Goal: Task Accomplishment & Management: Manage account settings

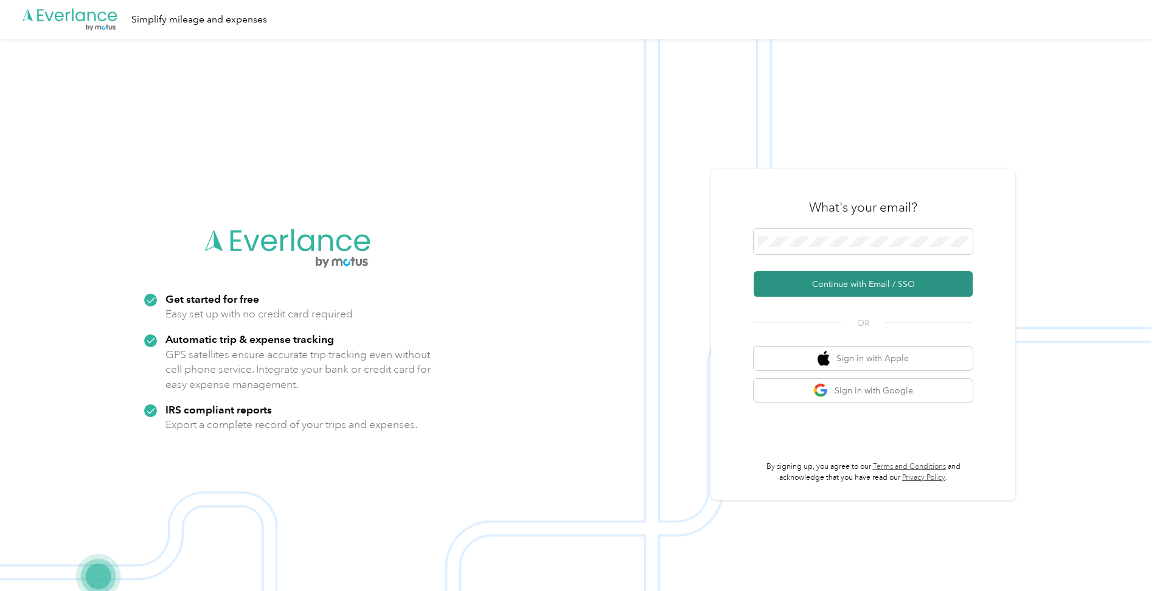
click at [850, 286] on button "Continue with Email / SSO" at bounding box center [862, 284] width 219 height 26
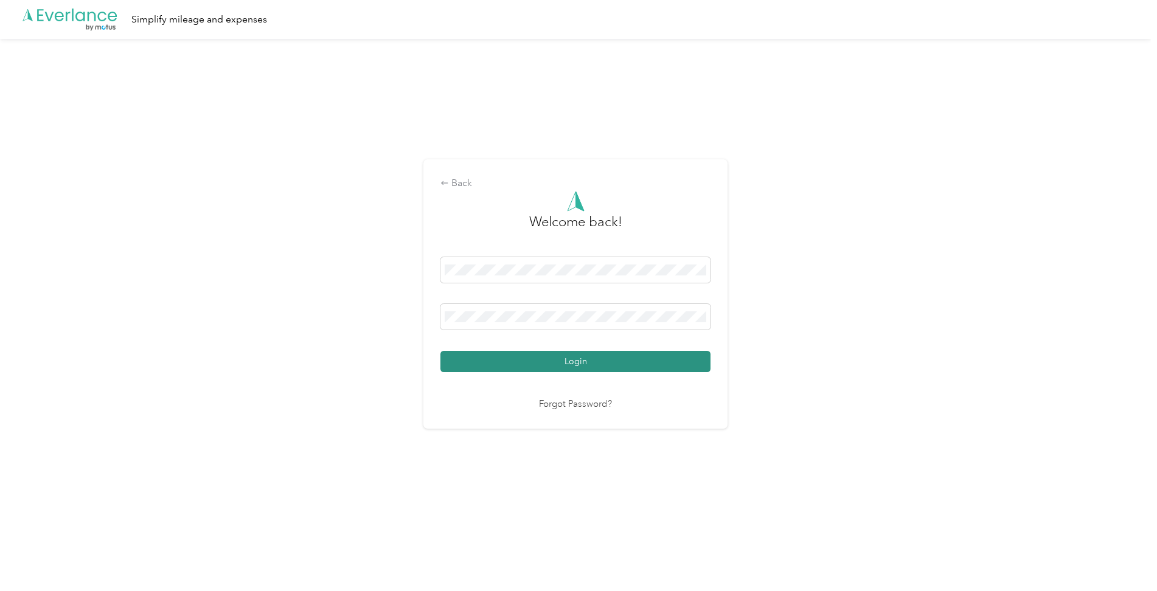
click at [586, 365] on button "Login" at bounding box center [575, 361] width 270 height 21
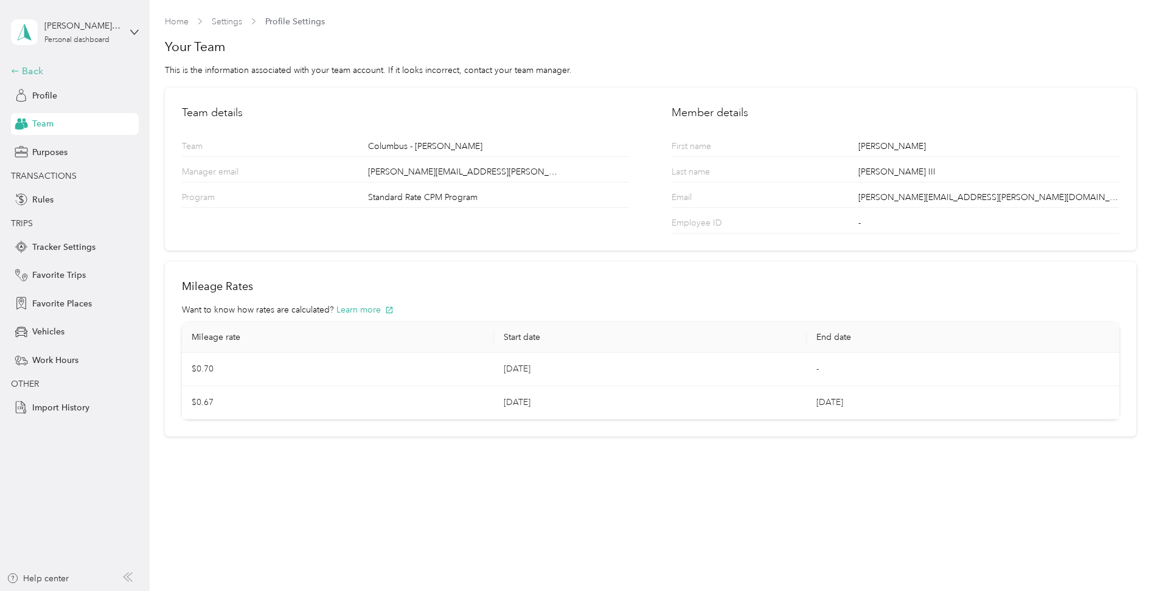
click at [40, 72] on div "Back" at bounding box center [72, 71] width 122 height 15
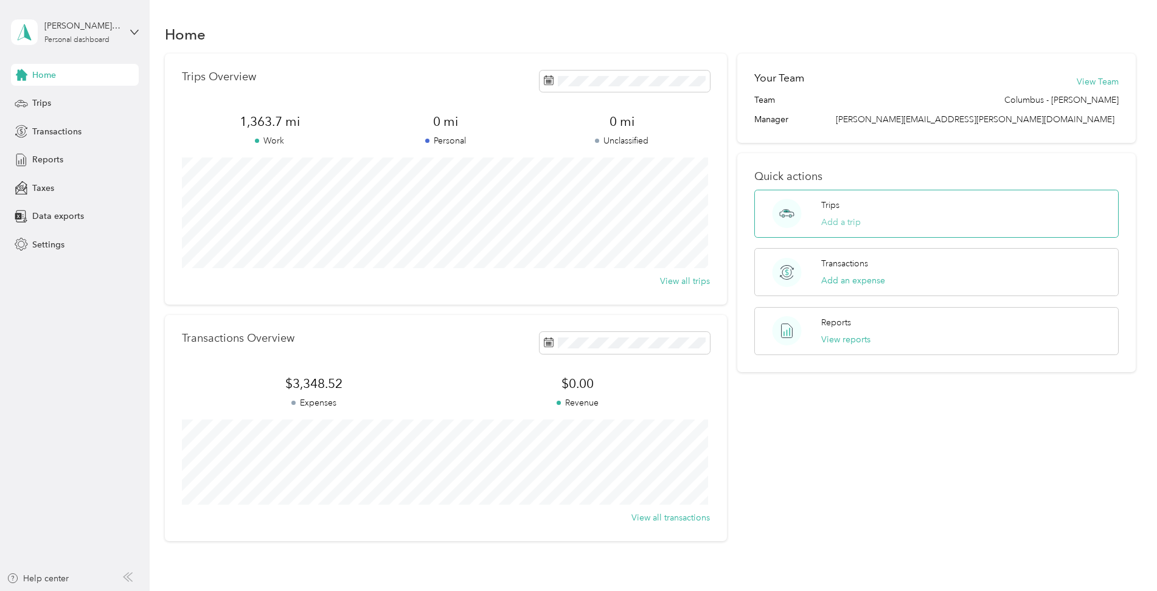
click at [852, 218] on button "Add a trip" at bounding box center [841, 222] width 40 height 13
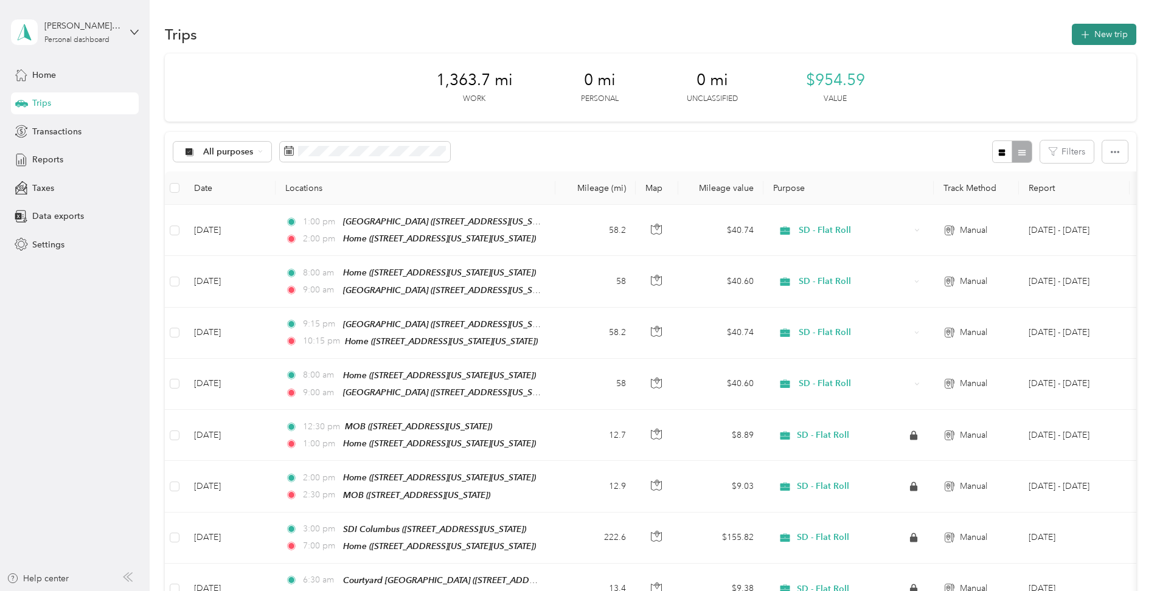
click at [1098, 33] on button "New trip" at bounding box center [1104, 34] width 64 height 21
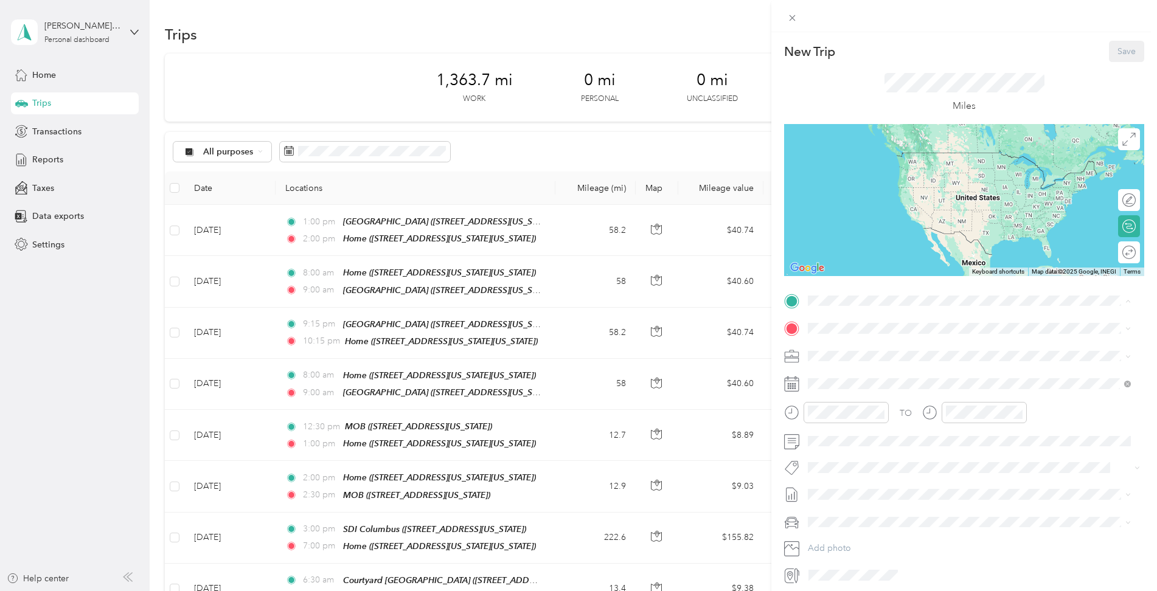
click at [861, 394] on div "Home [STREET_ADDRESS][US_STATE][US_STATE]" at bounding box center [914, 395] width 166 height 26
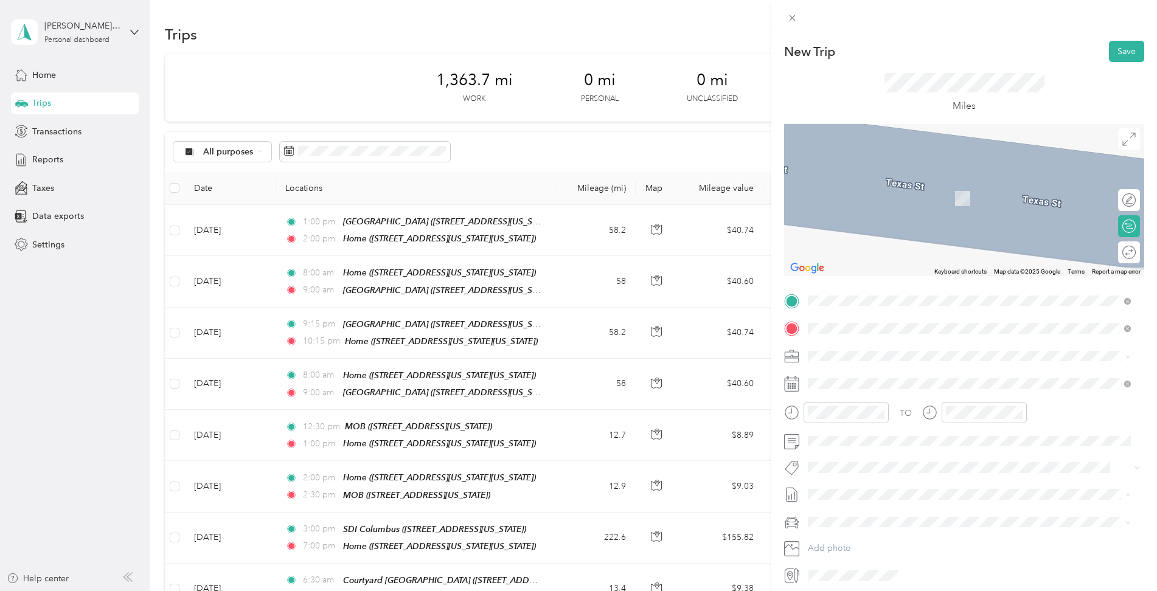
click at [935, 393] on div "Courtyard [GEOGRAPHIC_DATA] [STREET_ADDRESS][US_STATE]" at bounding box center [897, 384] width 133 height 26
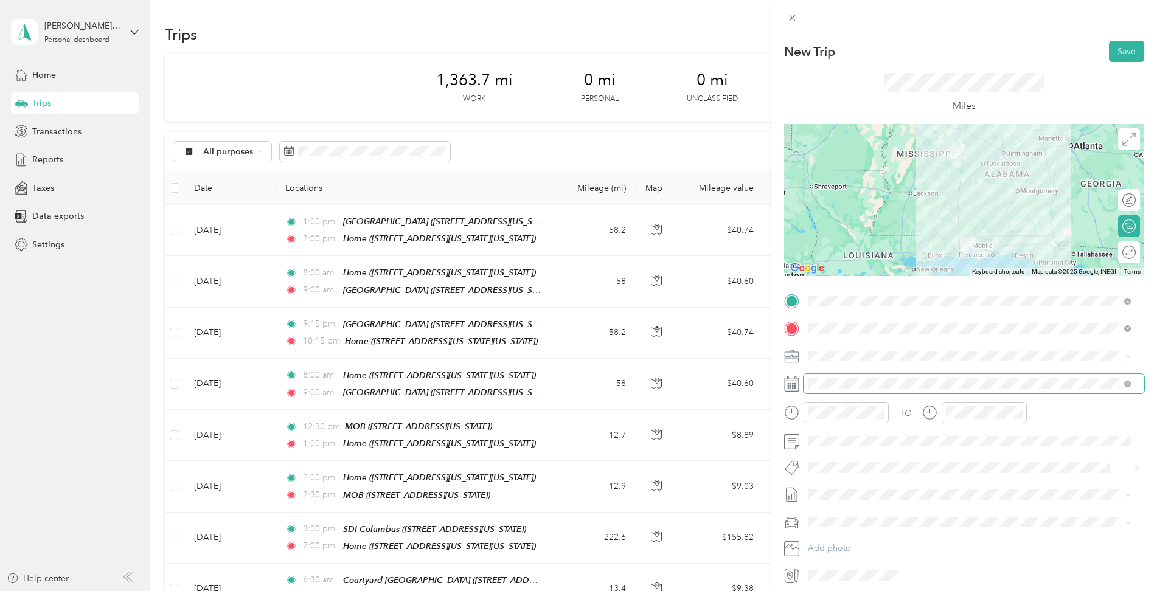
click at [829, 378] on span at bounding box center [973, 383] width 341 height 19
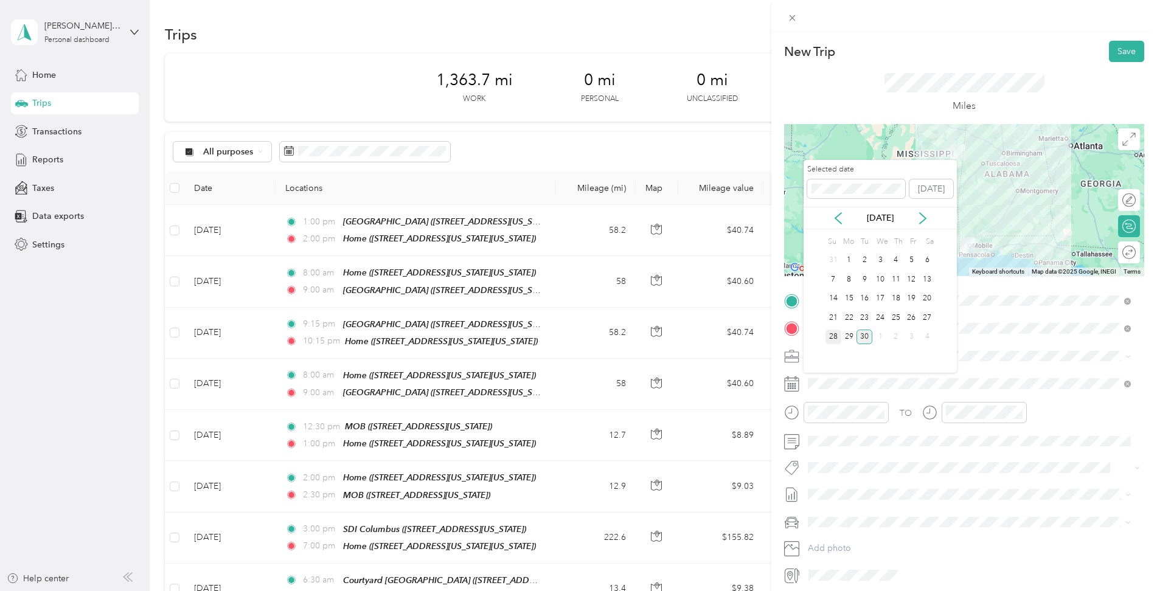
click at [836, 336] on div "28" at bounding box center [833, 337] width 16 height 15
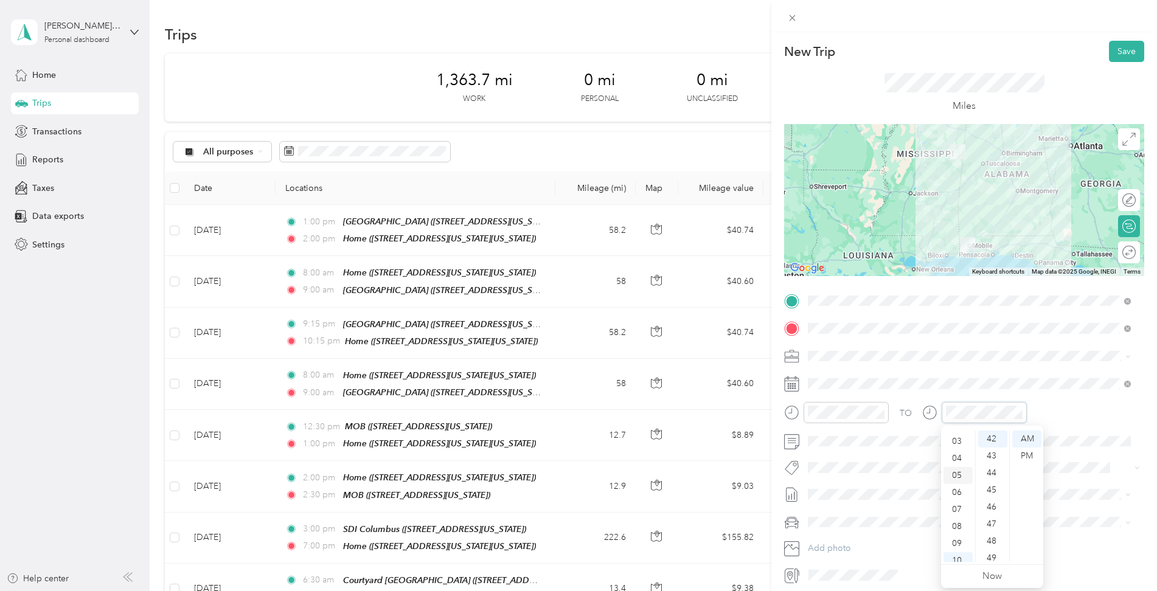
scroll to position [12, 0]
click at [958, 478] on div "03" at bounding box center [957, 477] width 29 height 17
click at [991, 435] on div "00" at bounding box center [992, 439] width 29 height 17
click at [1027, 454] on div "PM" at bounding box center [1026, 456] width 29 height 17
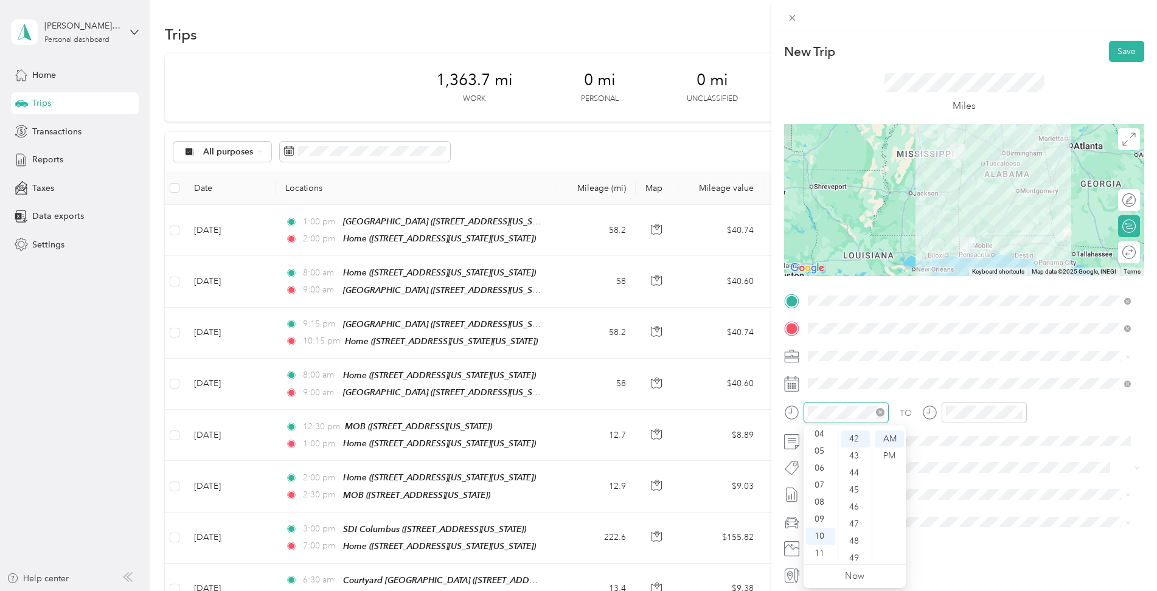
scroll to position [715, 0]
click at [958, 507] on div "07" at bounding box center [957, 507] width 29 height 17
click at [993, 439] on div "00" at bounding box center [992, 439] width 29 height 17
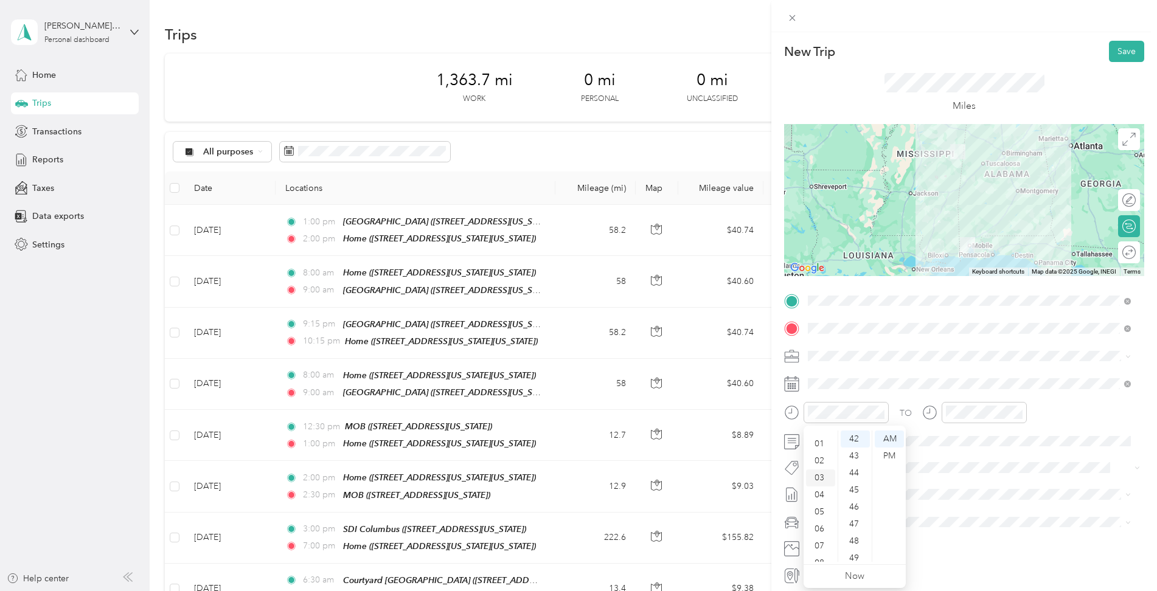
click at [821, 474] on div "03" at bounding box center [820, 477] width 29 height 17
click at [858, 438] on div "00" at bounding box center [854, 439] width 29 height 17
click at [889, 454] on div "PM" at bounding box center [889, 456] width 29 height 17
click at [1117, 47] on button "Save" at bounding box center [1126, 51] width 35 height 21
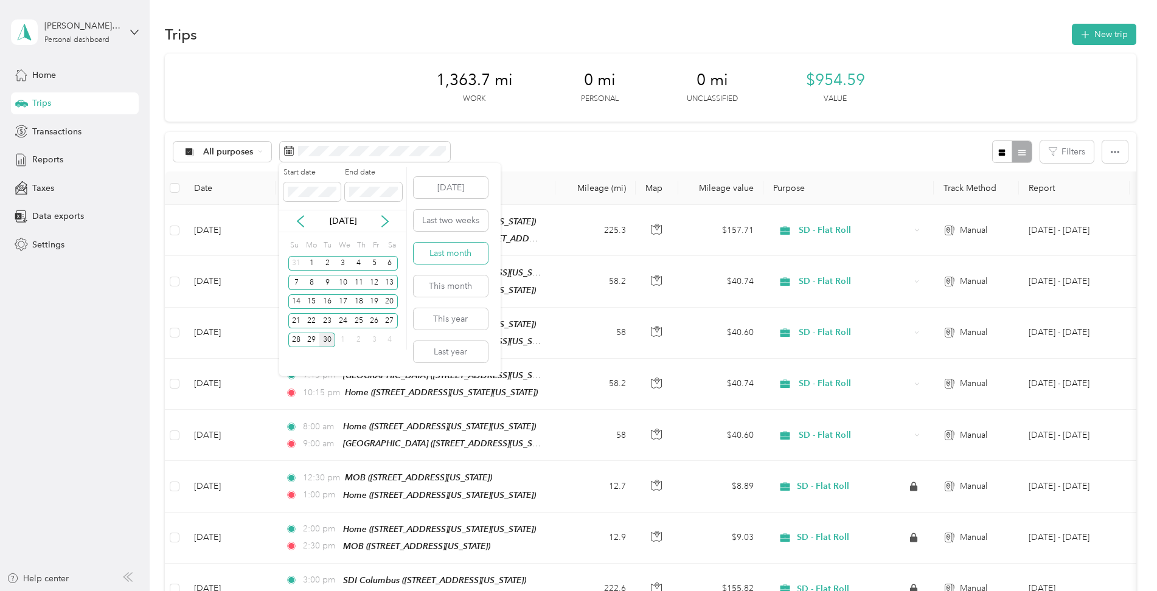
click at [462, 254] on button "Last month" at bounding box center [451, 253] width 74 height 21
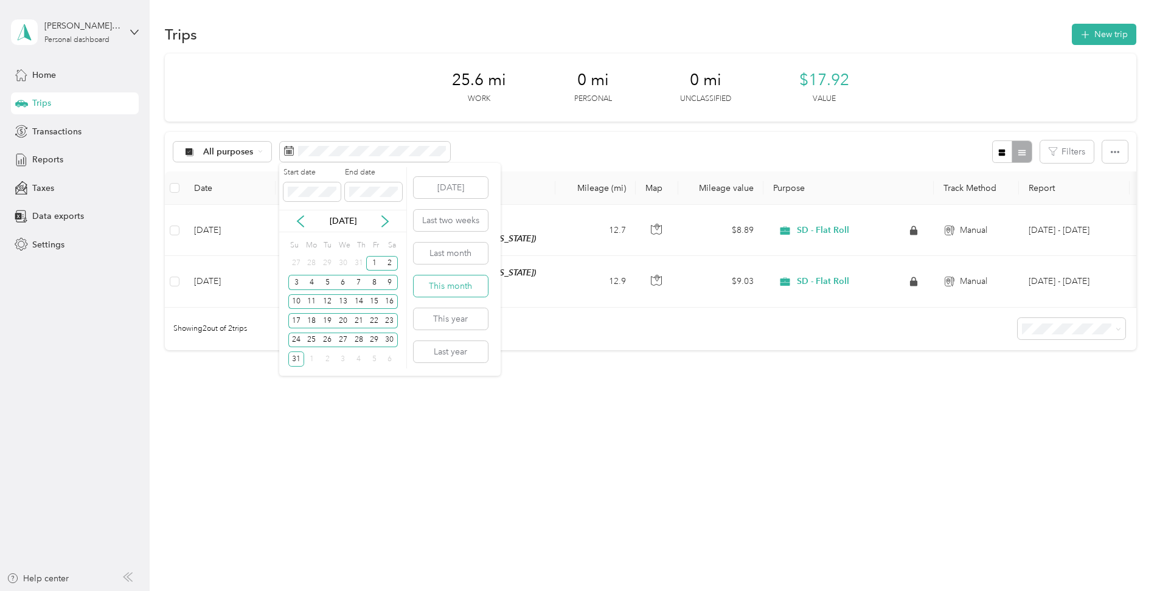
click at [445, 288] on button "This month" at bounding box center [451, 285] width 74 height 21
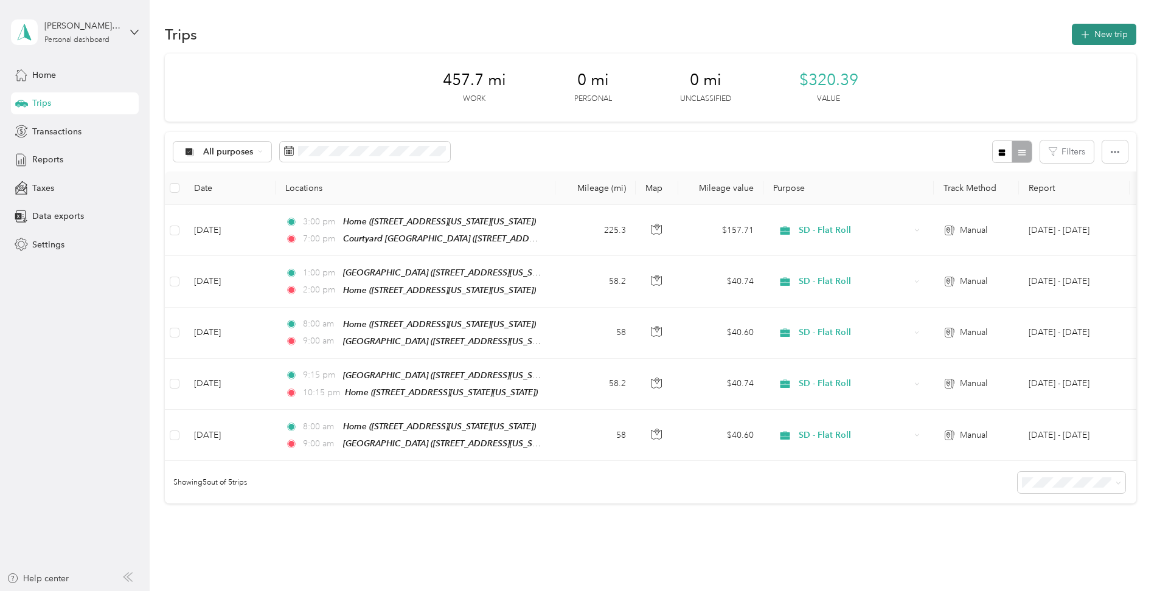
click at [1093, 32] on button "New trip" at bounding box center [1104, 34] width 64 height 21
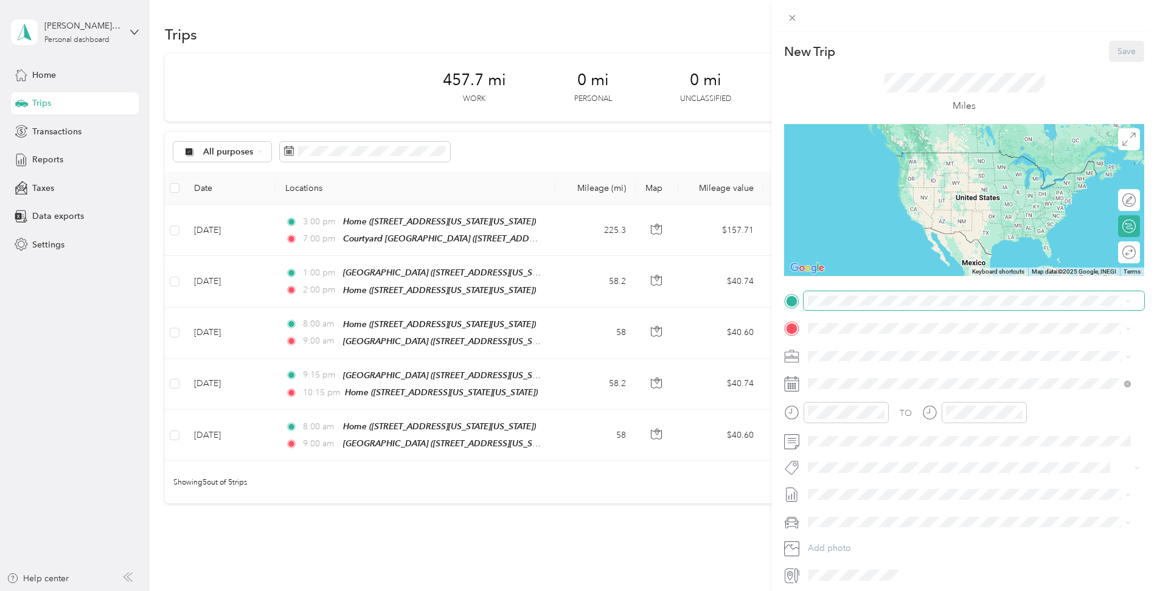
click at [840, 309] on span at bounding box center [973, 300] width 341 height 19
click at [890, 369] on div "Courtyard [GEOGRAPHIC_DATA] [STREET_ADDRESS][US_STATE]" at bounding box center [897, 357] width 133 height 26
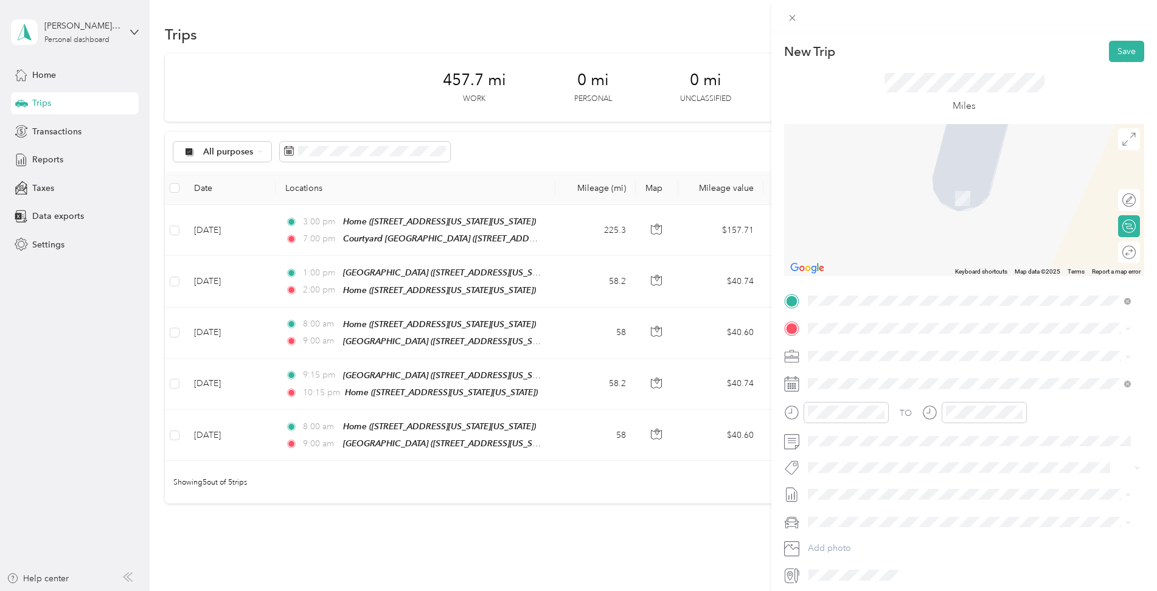
click at [872, 96] on div "Miles" at bounding box center [964, 93] width 360 height 62
click at [862, 373] on span "[STREET_ADDRESS][PERSON_NAME][PERSON_NAME][US_STATE]" at bounding box center [959, 367] width 257 height 11
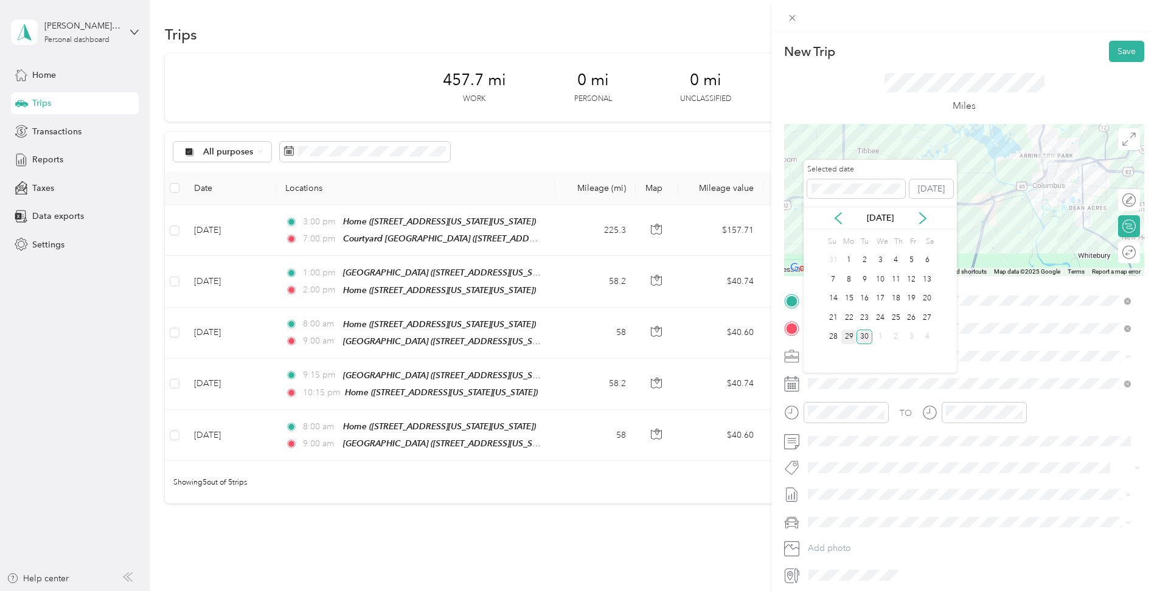
click at [850, 334] on div "29" at bounding box center [849, 337] width 16 height 15
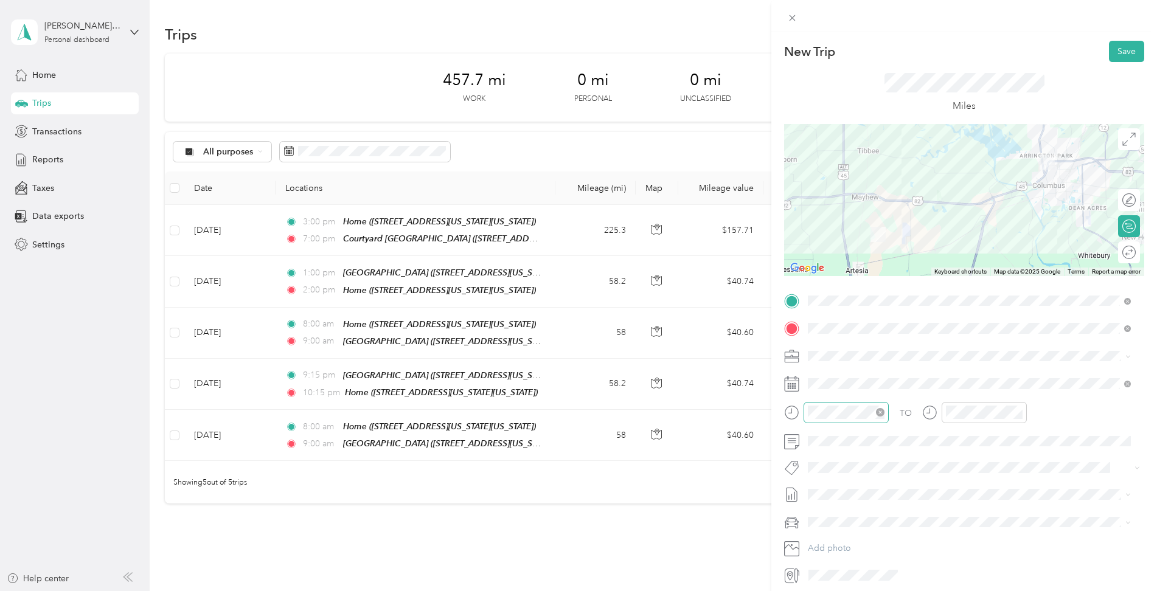
click at [831, 421] on div at bounding box center [845, 412] width 85 height 21
click at [820, 468] on div "06" at bounding box center [820, 468] width 29 height 17
click at [857, 464] on div "30" at bounding box center [854, 460] width 29 height 17
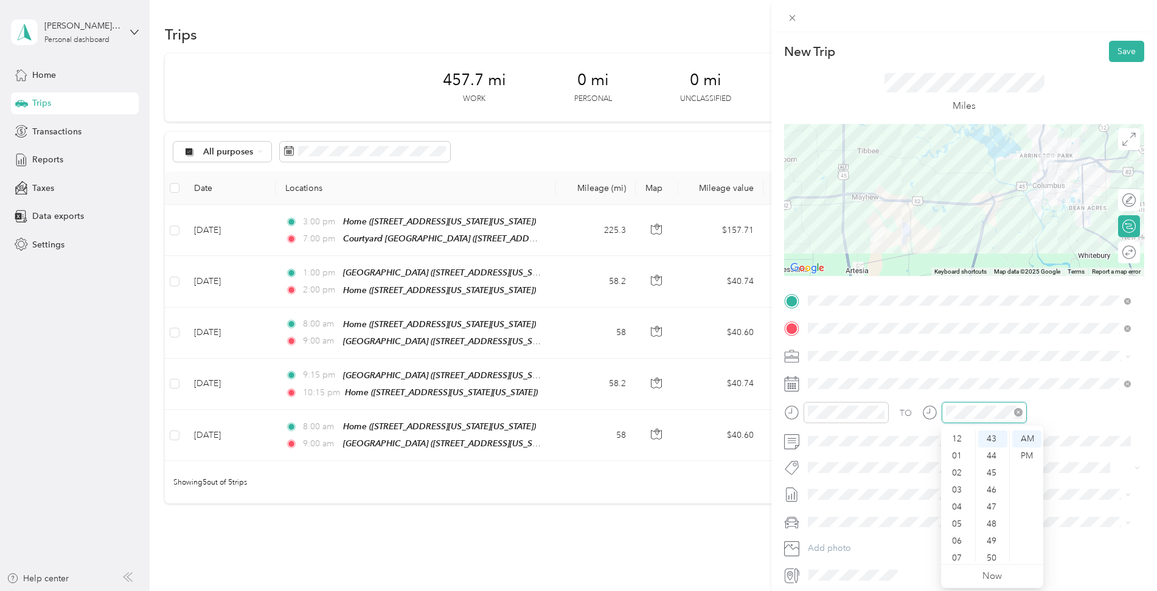
scroll to position [73, 0]
click at [957, 488] on div "07" at bounding box center [957, 485] width 29 height 17
click at [993, 440] on div "00" at bounding box center [992, 436] width 29 height 17
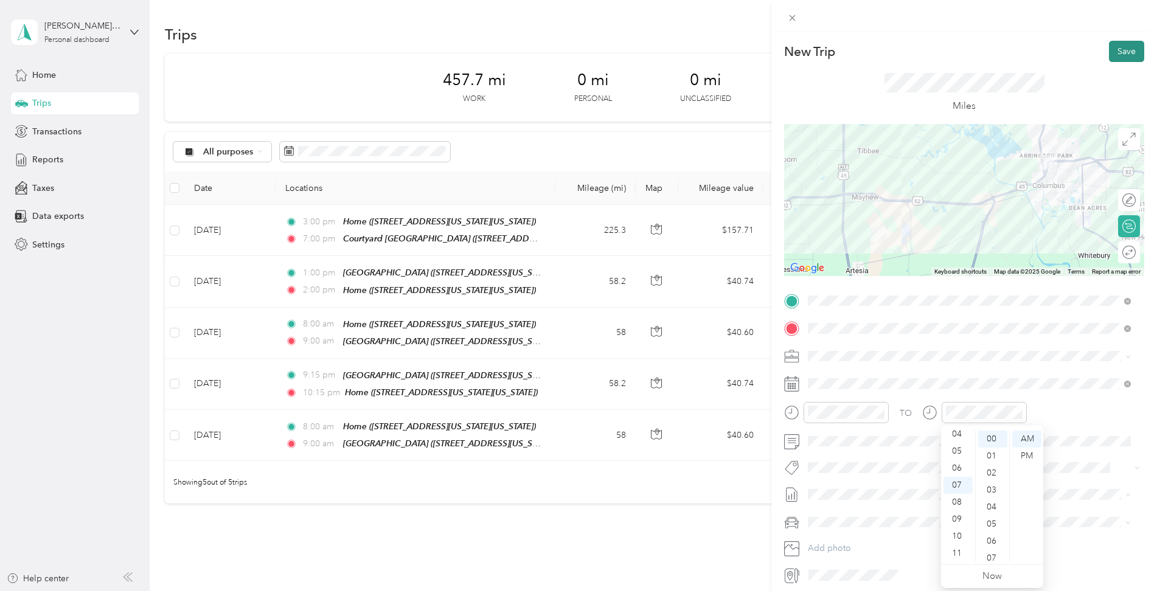
click at [1119, 54] on button "Save" at bounding box center [1126, 51] width 35 height 21
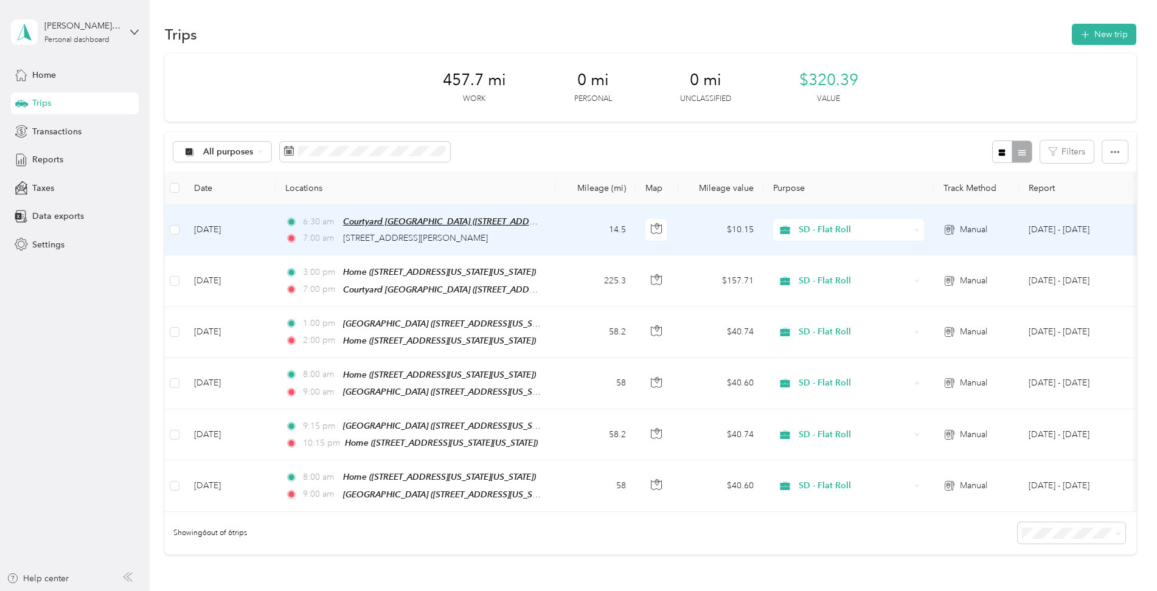
click at [475, 216] on span "Courtyard [GEOGRAPHIC_DATA] ([STREET_ADDRESS][US_STATE])" at bounding box center [470, 221] width 254 height 10
click at [391, 196] on button "Edit Place" at bounding box center [381, 188] width 69 height 21
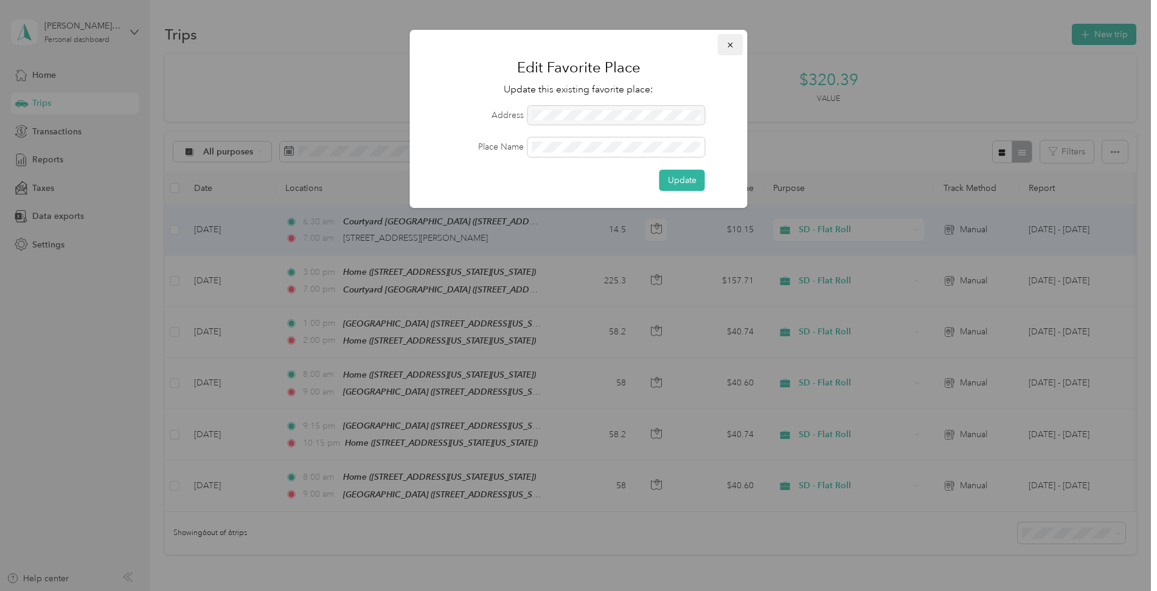
click at [728, 43] on icon "button" at bounding box center [729, 45] width 5 height 5
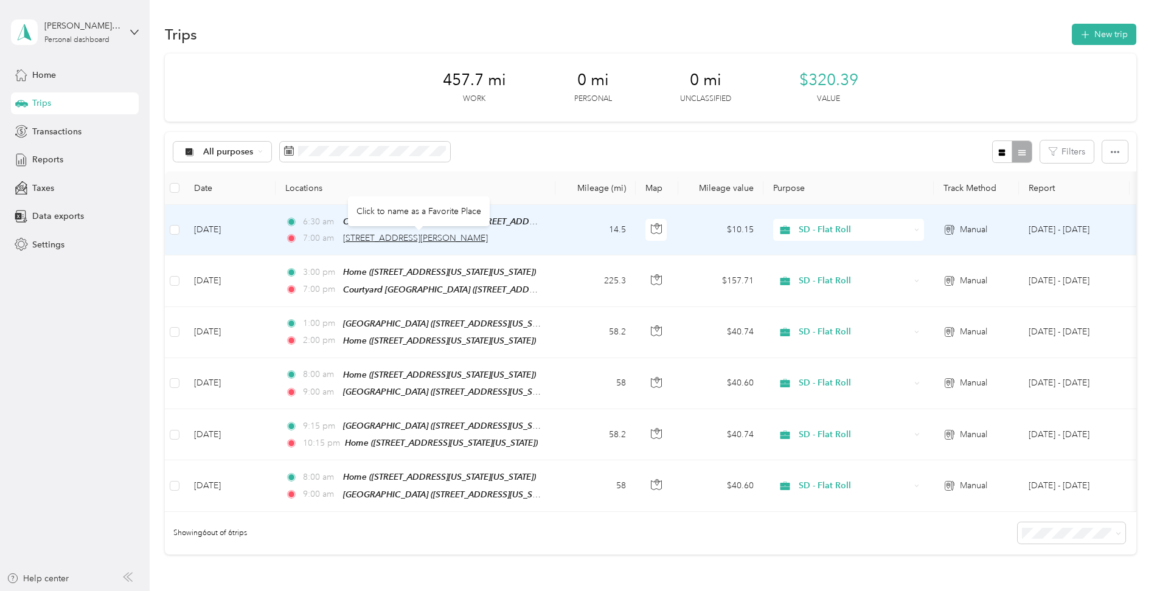
click at [430, 239] on span "[STREET_ADDRESS][PERSON_NAME]" at bounding box center [415, 238] width 145 height 10
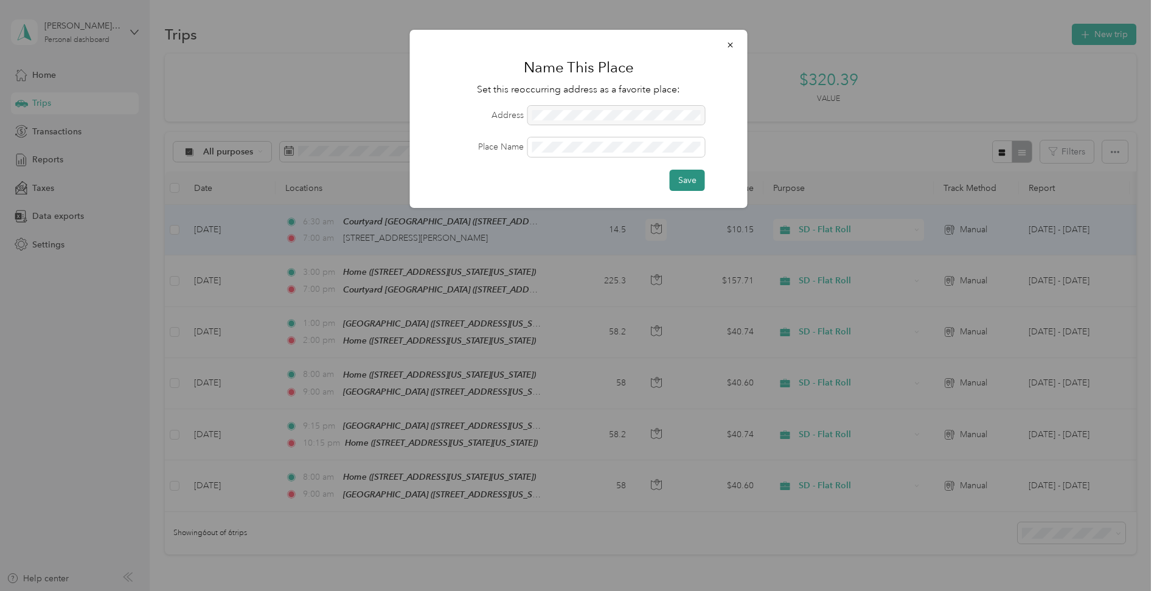
click at [686, 174] on button "Save" at bounding box center [687, 180] width 35 height 21
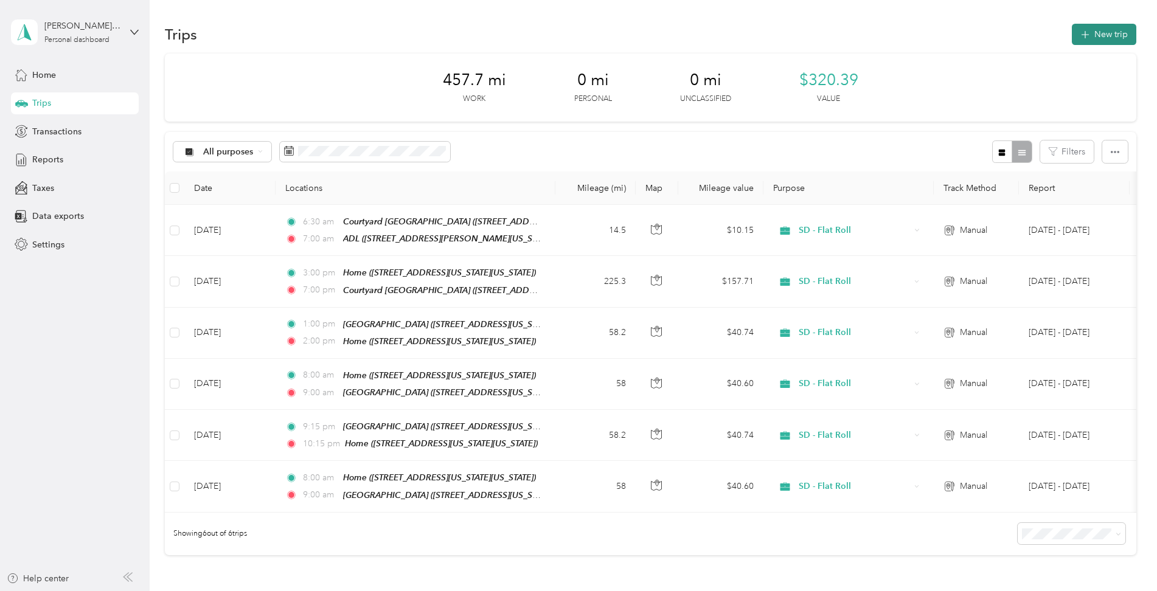
click at [1096, 31] on button "New trip" at bounding box center [1104, 34] width 64 height 21
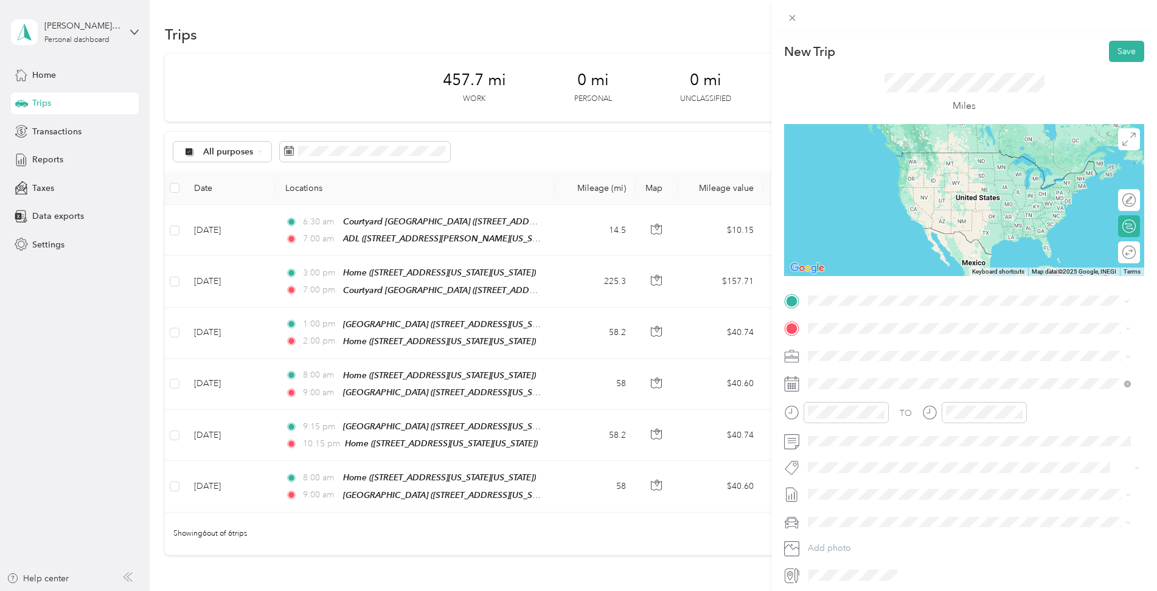
click at [871, 358] on span "[STREET_ADDRESS][PERSON_NAME][US_STATE]" at bounding box center [925, 363] width 189 height 10
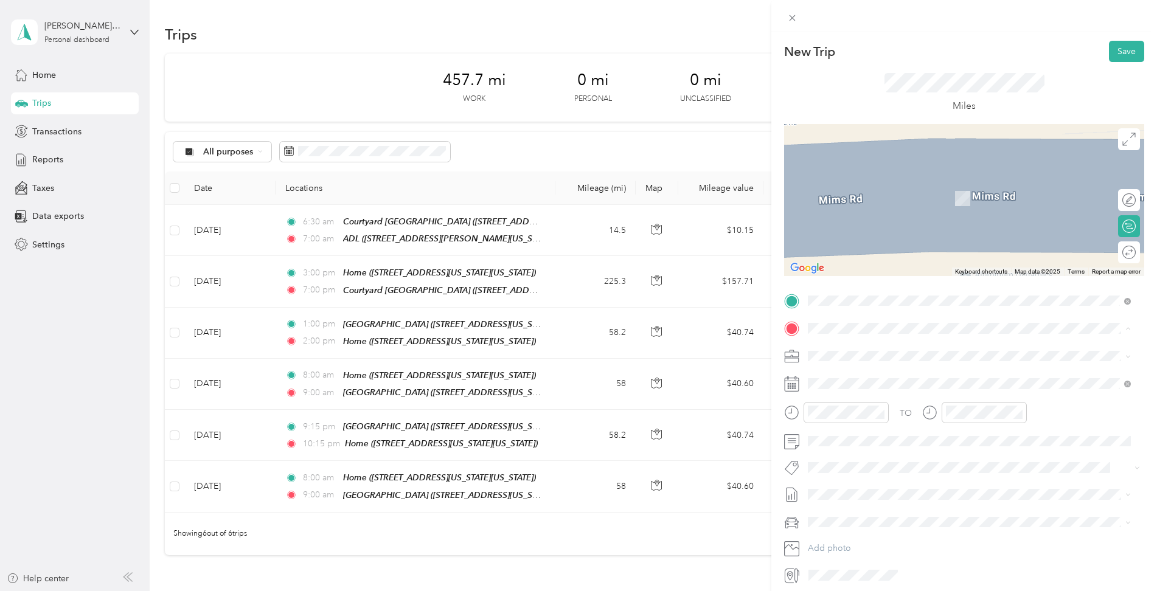
click at [871, 498] on div "SDI Columbus [STREET_ADDRESS][US_STATE]" at bounding box center [892, 499] width 122 height 26
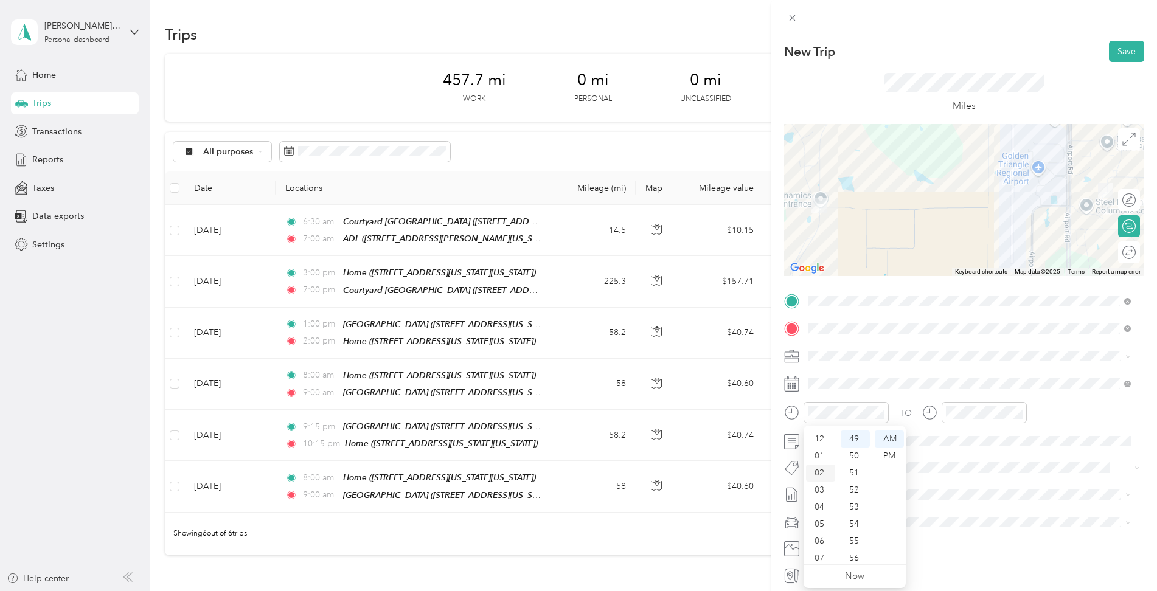
click at [823, 474] on div "02" at bounding box center [820, 473] width 29 height 17
click at [851, 440] on div "00" at bounding box center [854, 439] width 29 height 17
click at [891, 457] on div "PM" at bounding box center [889, 456] width 29 height 17
click at [956, 474] on div "02" at bounding box center [957, 473] width 29 height 17
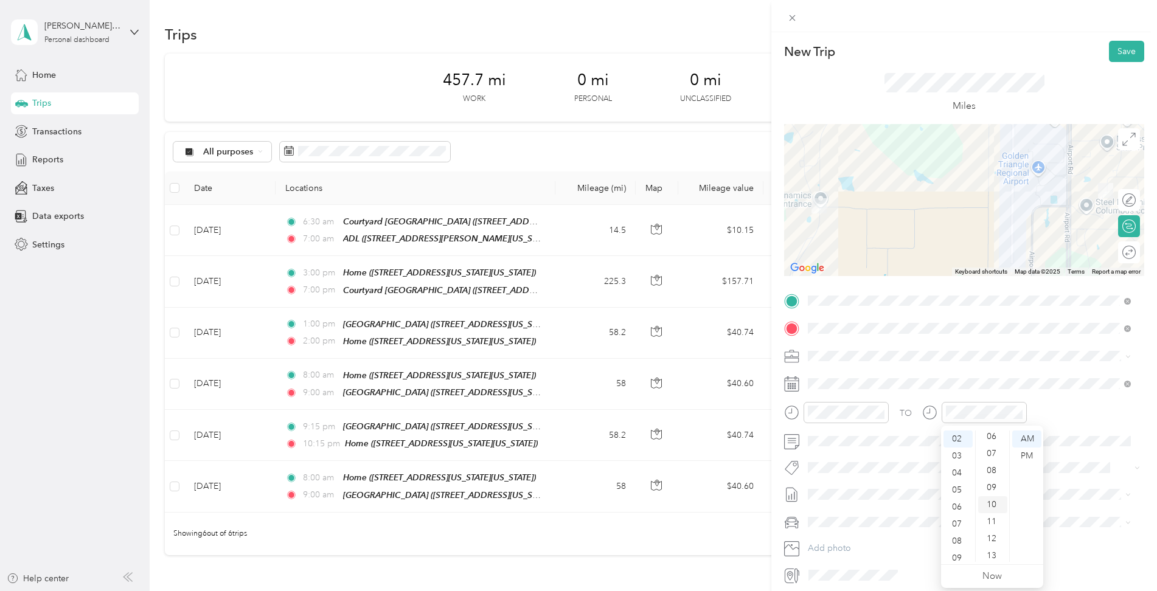
click at [988, 507] on div "10" at bounding box center [992, 504] width 29 height 17
click at [1022, 456] on div "PM" at bounding box center [1026, 456] width 29 height 17
click at [1119, 51] on button "Save" at bounding box center [1126, 51] width 35 height 21
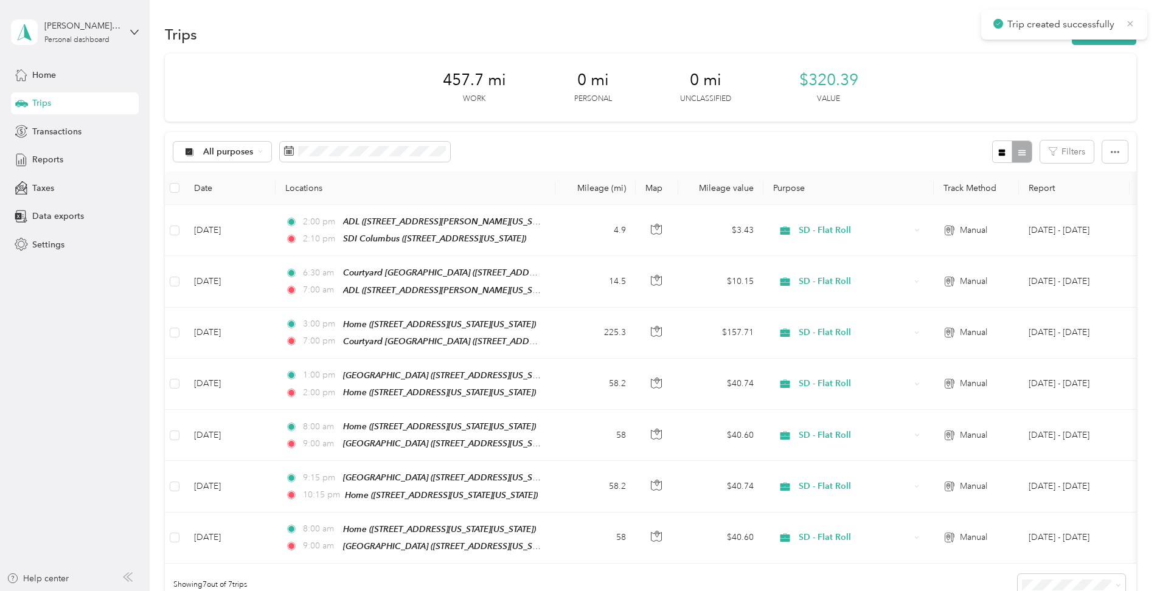
click at [1134, 19] on icon at bounding box center [1130, 23] width 10 height 11
click at [1097, 35] on button "New trip" at bounding box center [1104, 34] width 64 height 21
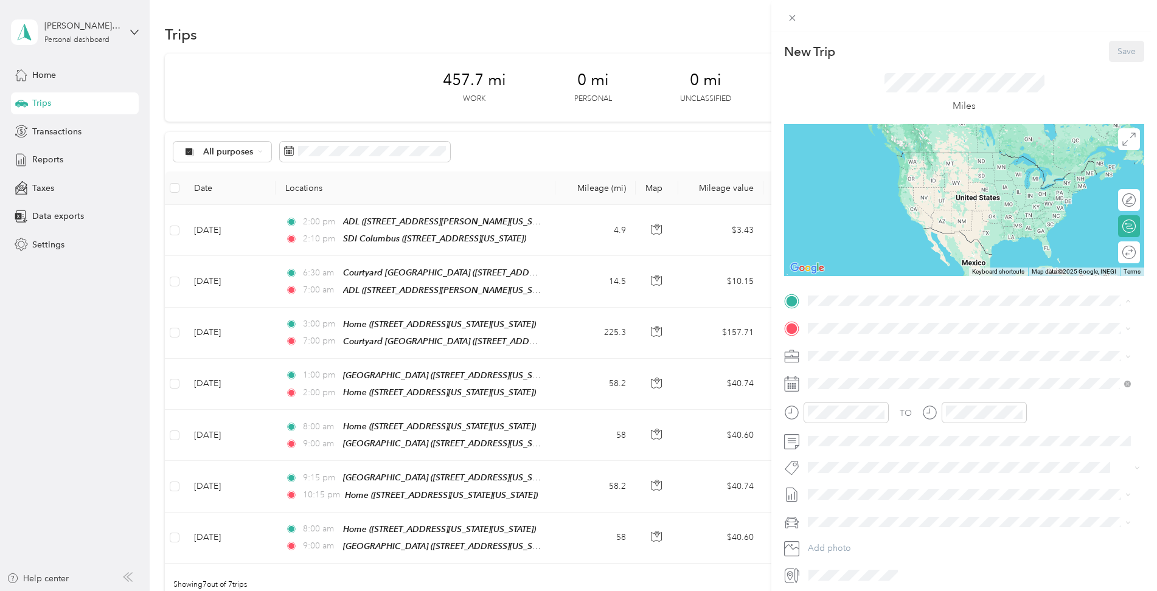
click at [853, 460] on strong "SDI Columbus" at bounding box center [859, 464] width 57 height 11
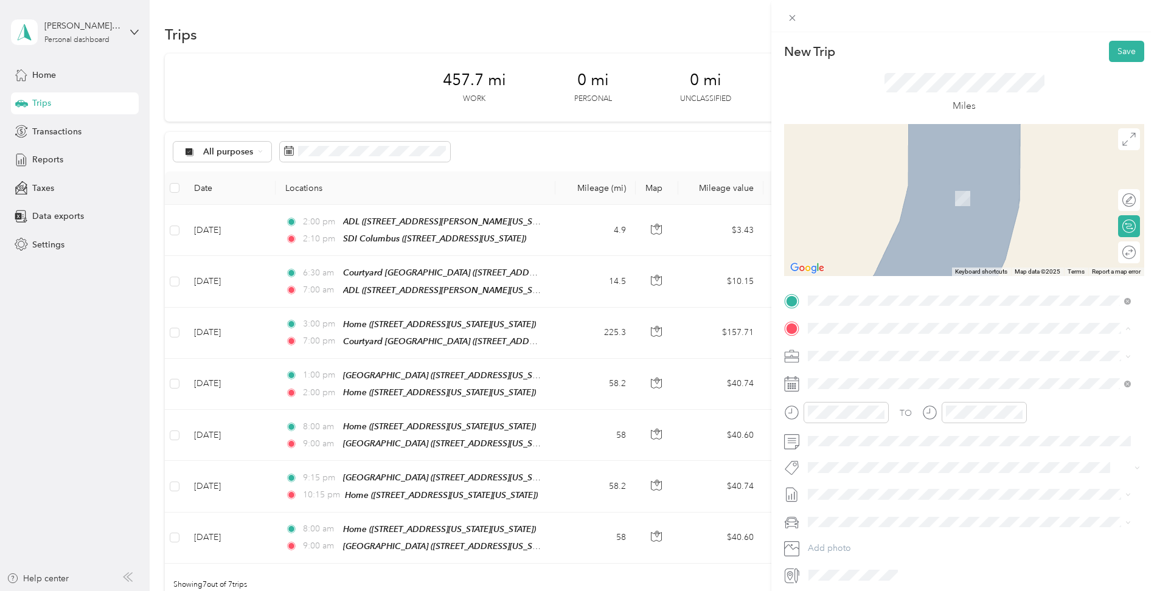
click at [851, 413] on strong "Home" at bounding box center [843, 414] width 24 height 11
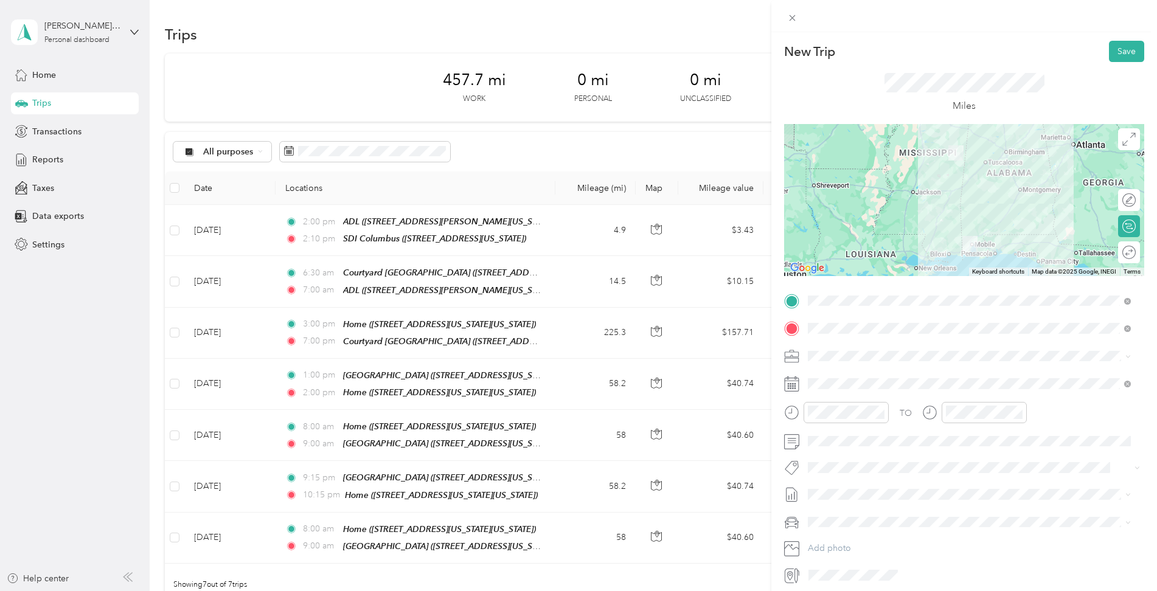
click at [395, 232] on div "New Trip Save This trip cannot be edited because it is either under review, app…" at bounding box center [578, 295] width 1157 height 591
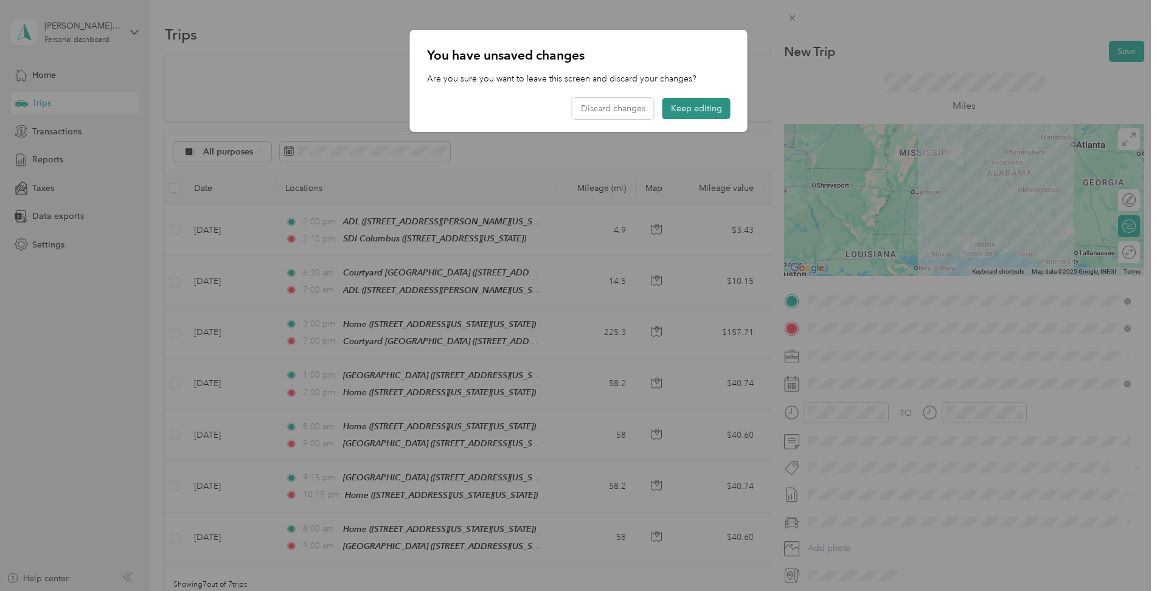
click at [688, 108] on button "Keep editing" at bounding box center [696, 108] width 68 height 21
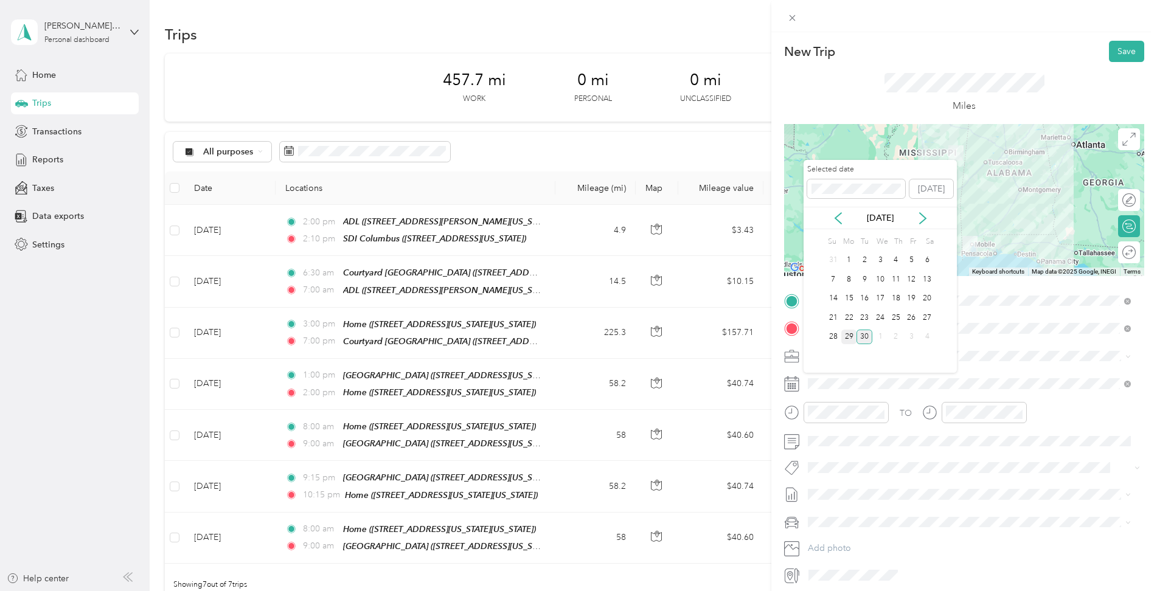
click at [848, 336] on div "29" at bounding box center [849, 337] width 16 height 15
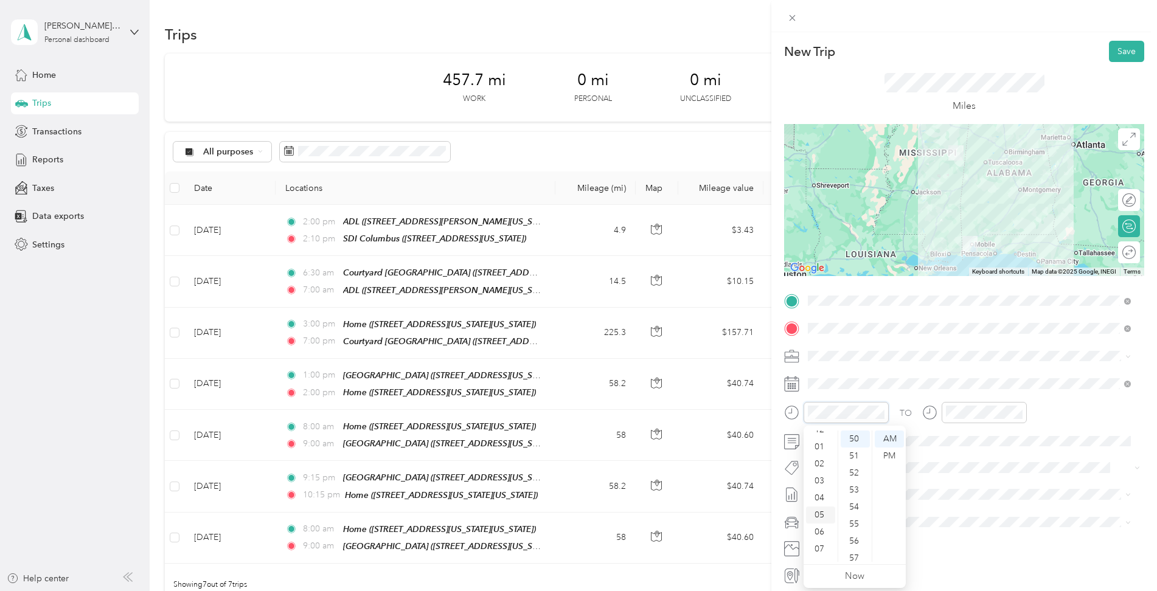
scroll to position [0, 0]
click at [822, 475] on div "02" at bounding box center [820, 473] width 29 height 17
click at [856, 439] on div "00" at bounding box center [854, 439] width 29 height 17
click at [828, 454] on div "01" at bounding box center [820, 456] width 29 height 17
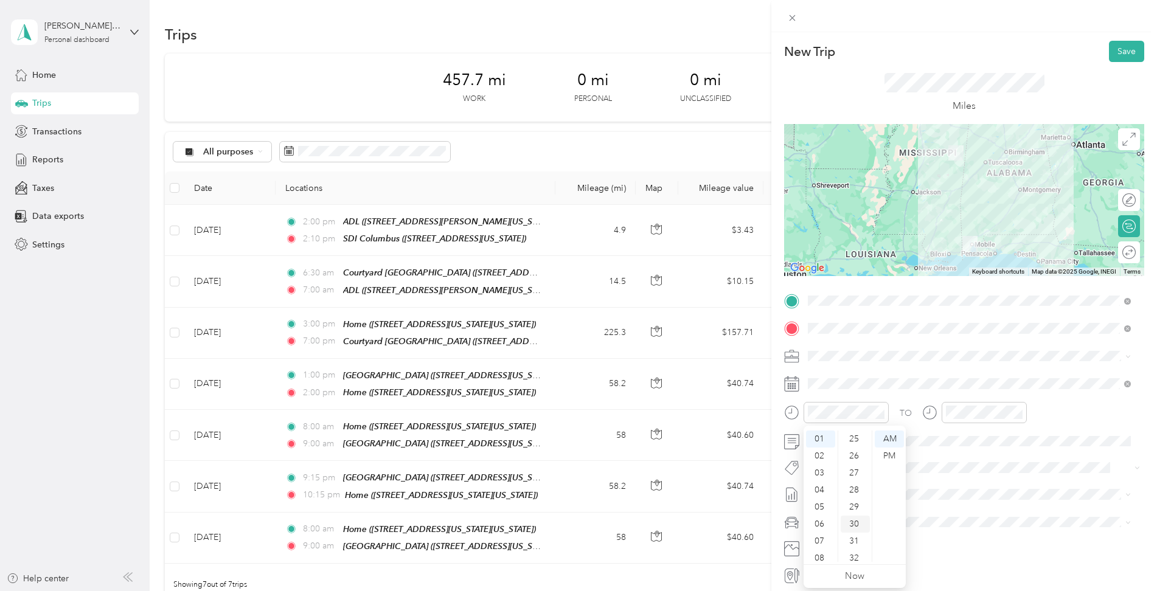
click at [855, 525] on div "30" at bounding box center [854, 524] width 29 height 17
click at [948, 443] on div "01" at bounding box center [957, 443] width 29 height 17
click at [991, 476] on div "45" at bounding box center [992, 475] width 29 height 17
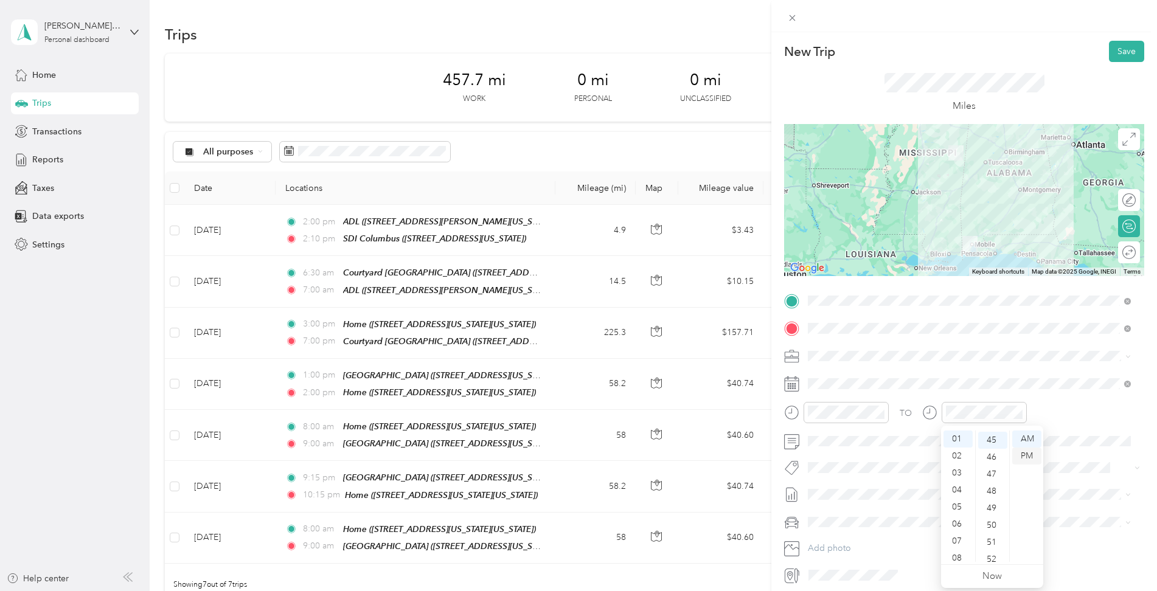
scroll to position [766, 0]
click at [1027, 460] on div "PM" at bounding box center [1026, 456] width 29 height 17
click at [1021, 457] on div "PM" at bounding box center [1026, 456] width 29 height 17
click at [896, 452] on div "PM" at bounding box center [889, 456] width 29 height 17
click at [1117, 54] on button "Save" at bounding box center [1126, 51] width 35 height 21
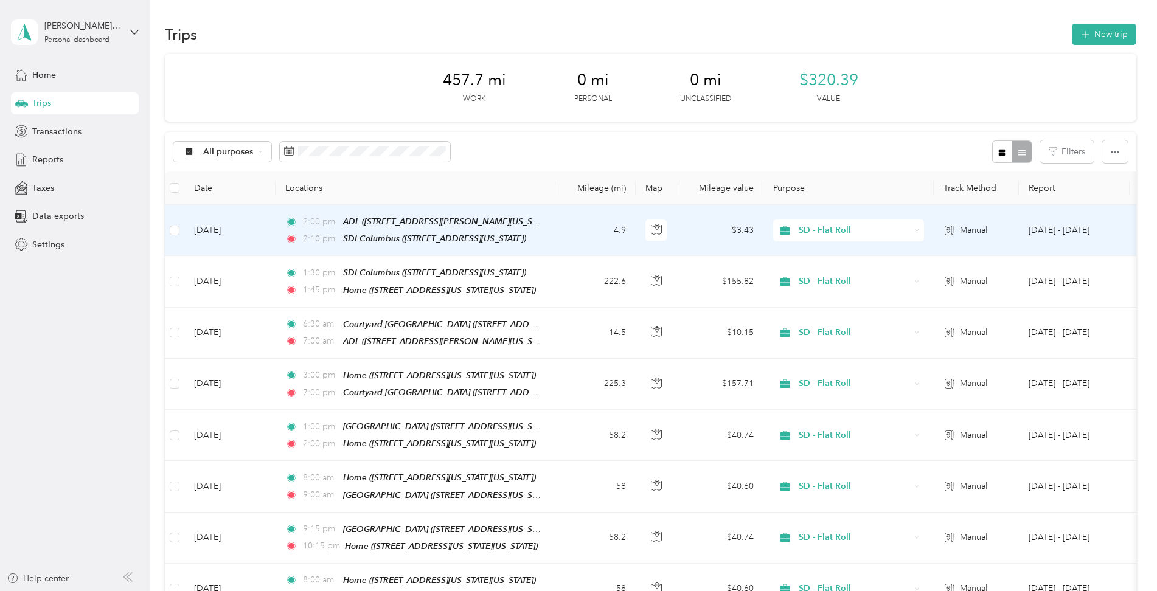
click at [415, 227] on div "ADL ([STREET_ADDRESS][PERSON_NAME][US_STATE])" at bounding box center [442, 222] width 198 height 14
click at [387, 151] on icon "button" at bounding box center [386, 152] width 7 height 8
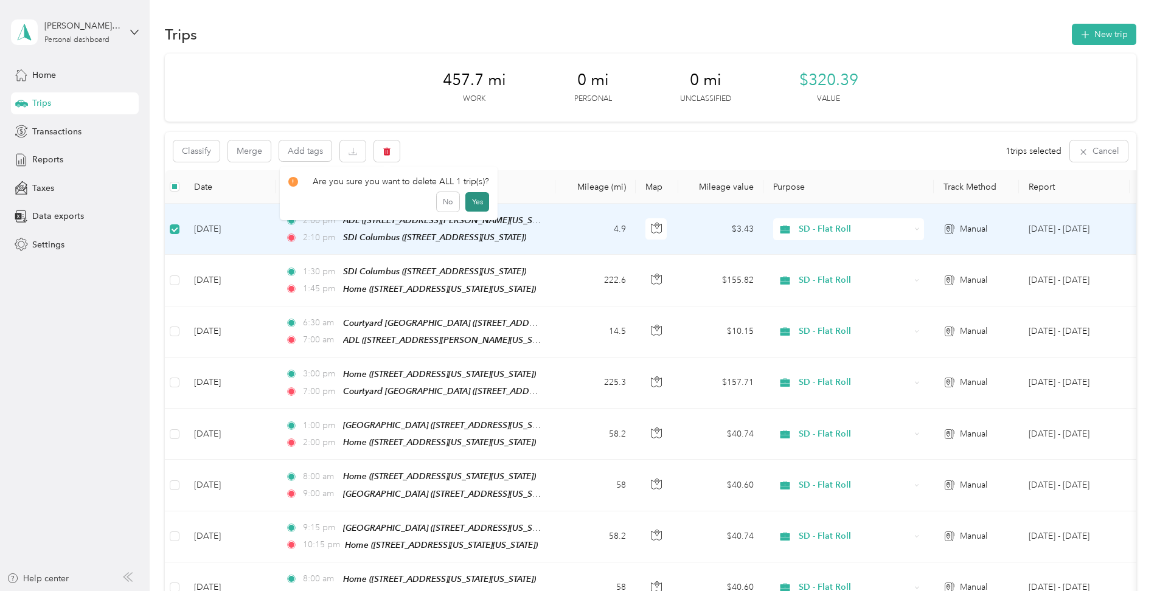
click at [473, 197] on button "Yes" at bounding box center [477, 201] width 24 height 19
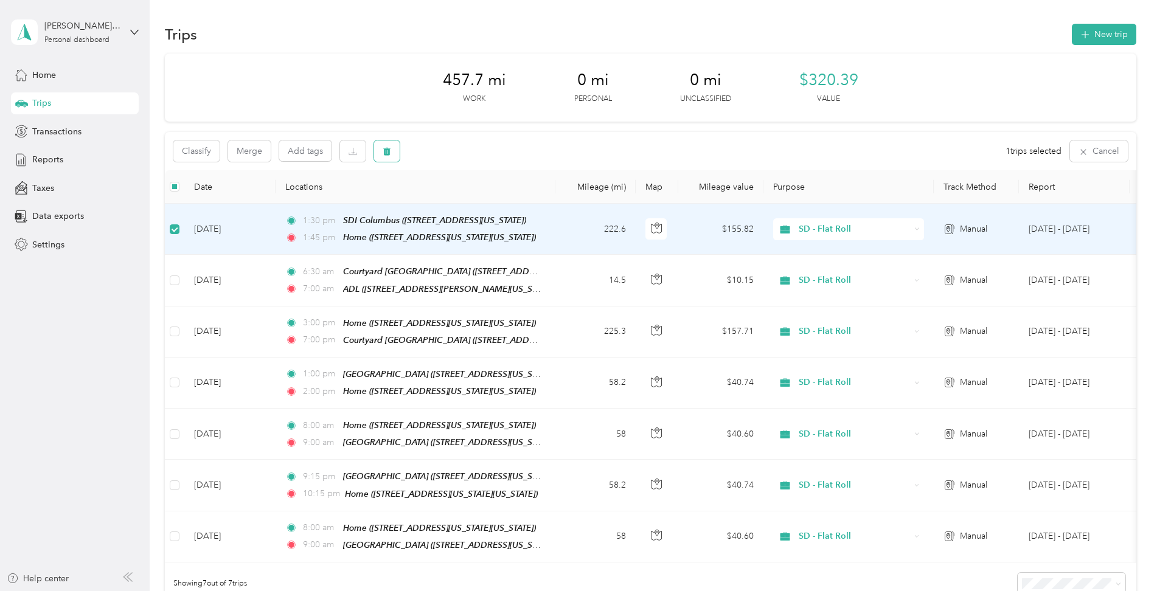
click at [388, 147] on icon "button" at bounding box center [387, 151] width 9 height 9
click at [480, 198] on button "Yes" at bounding box center [477, 201] width 24 height 19
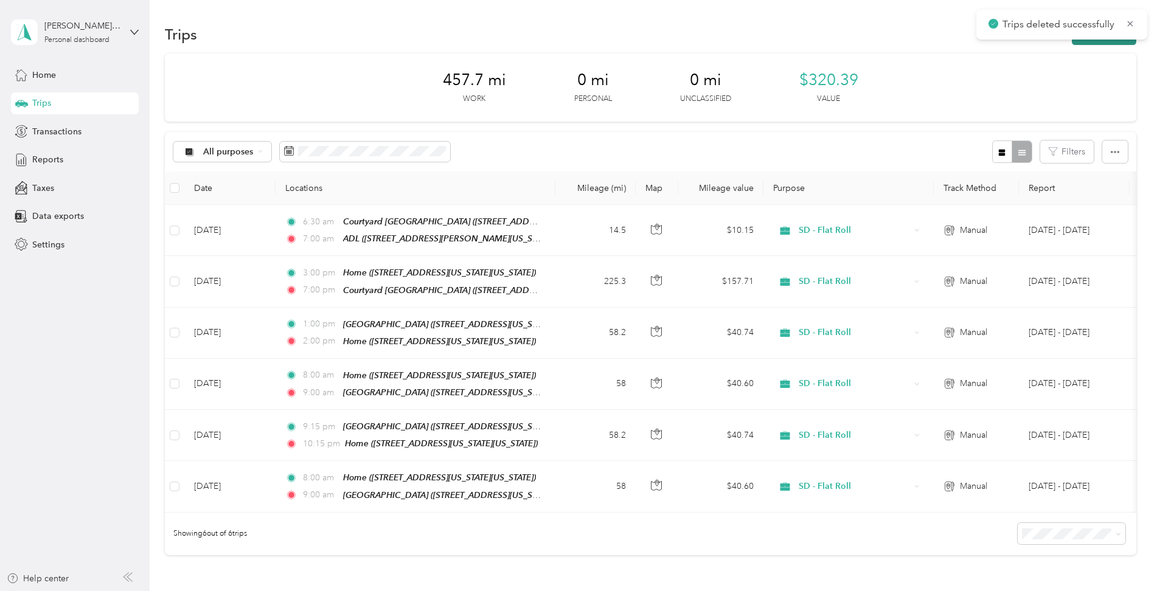
click at [1112, 44] on button "New trip" at bounding box center [1104, 34] width 64 height 21
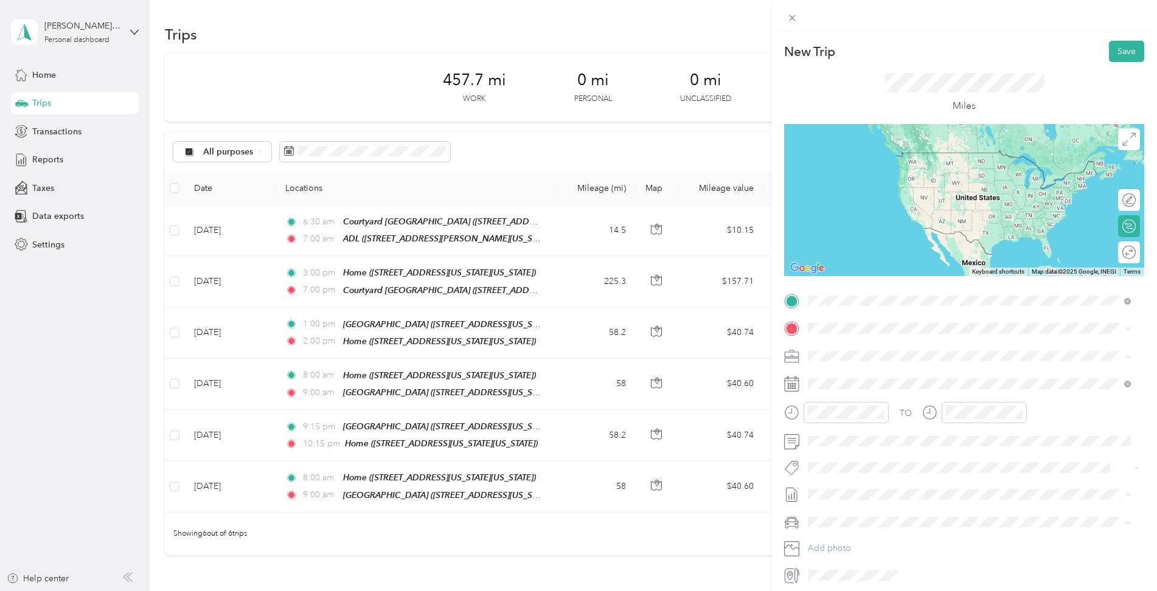
click at [862, 364] on span "[STREET_ADDRESS][PERSON_NAME][US_STATE]" at bounding box center [925, 363] width 189 height 10
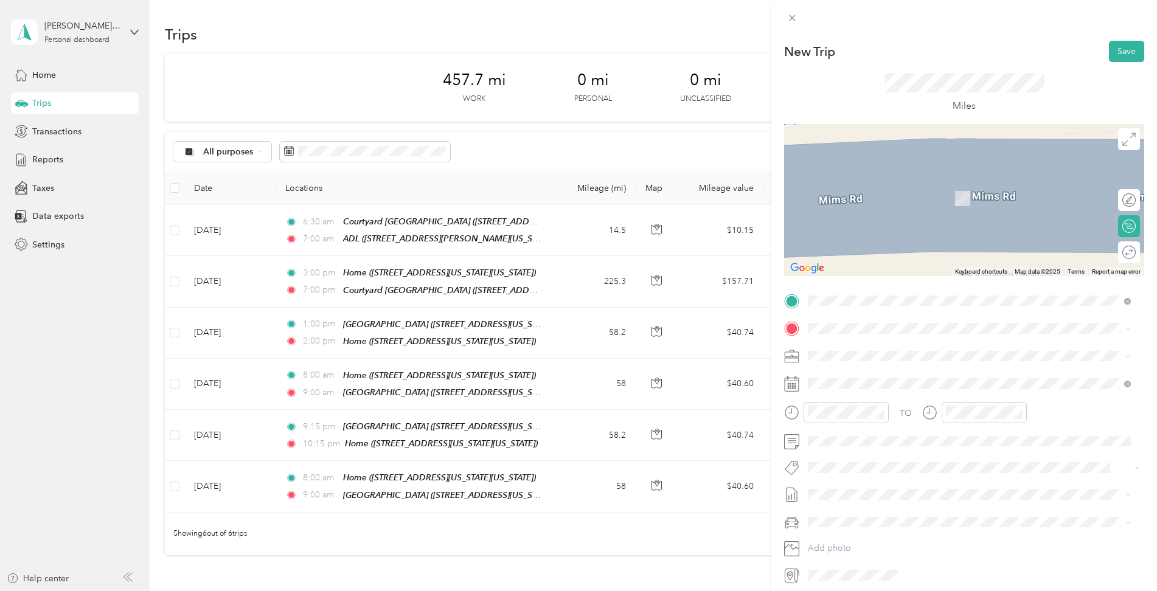
click at [879, 491] on strong "SDI Columbus" at bounding box center [859, 490] width 57 height 11
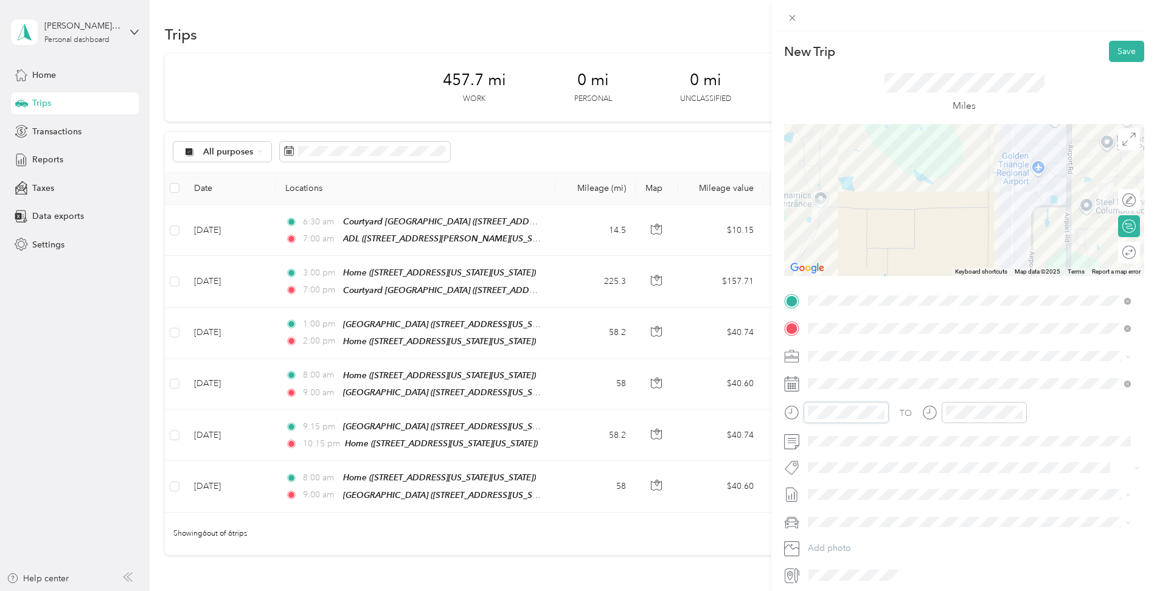
click at [767, 410] on div "New Trip Save This trip cannot be edited because it is either under review, app…" at bounding box center [578, 295] width 1157 height 591
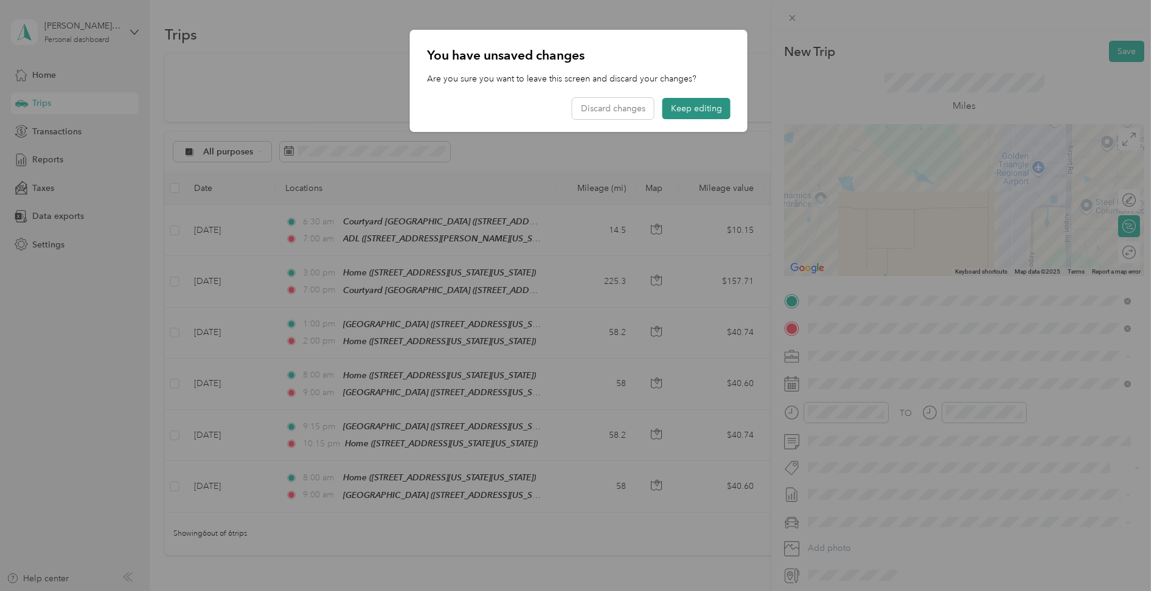
click at [688, 111] on button "Keep editing" at bounding box center [696, 108] width 68 height 21
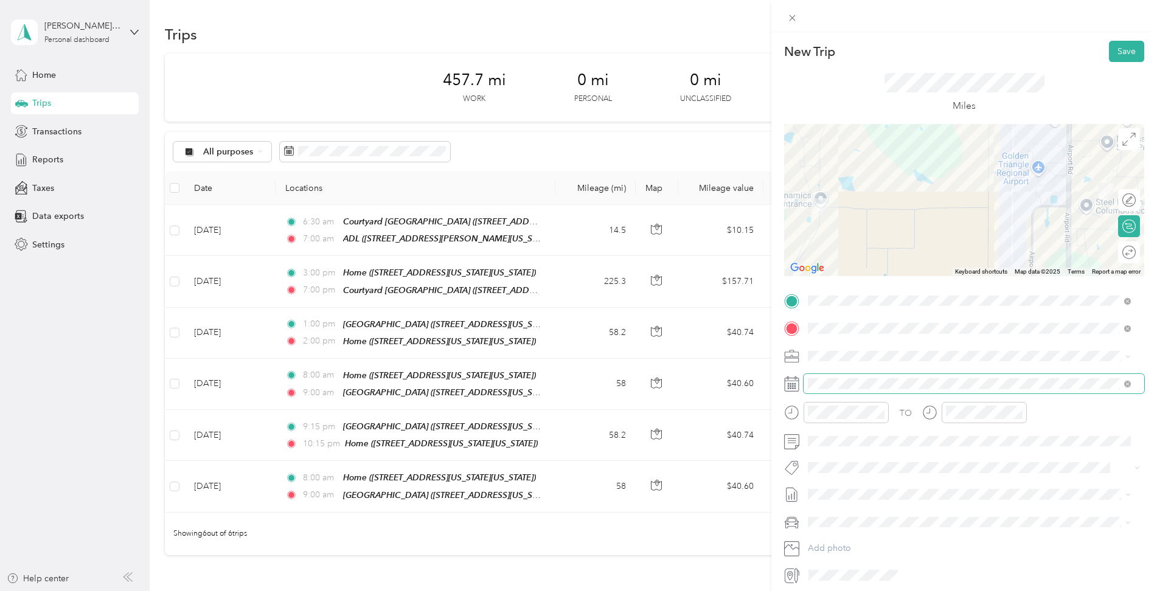
click at [834, 378] on span at bounding box center [973, 383] width 341 height 19
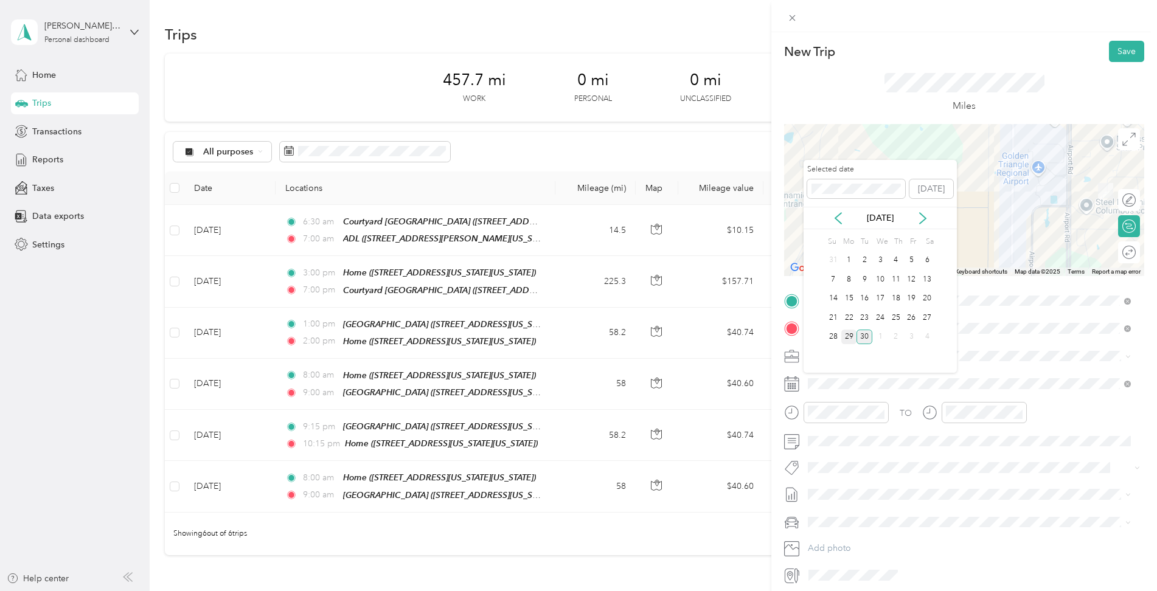
click at [848, 336] on div "29" at bounding box center [849, 337] width 16 height 15
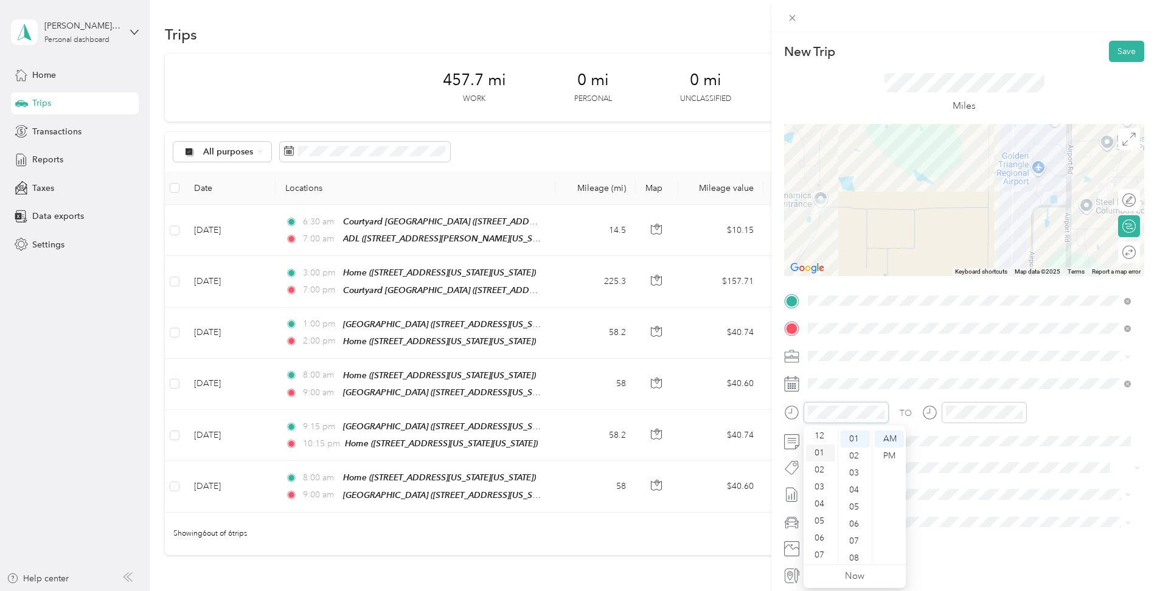
scroll to position [0, 0]
click at [822, 450] on div "01" at bounding box center [820, 456] width 29 height 17
click at [858, 440] on div "00" at bounding box center [854, 439] width 29 height 17
click at [887, 451] on div "PM" at bounding box center [889, 456] width 29 height 17
click at [960, 457] on div "01" at bounding box center [957, 456] width 29 height 17
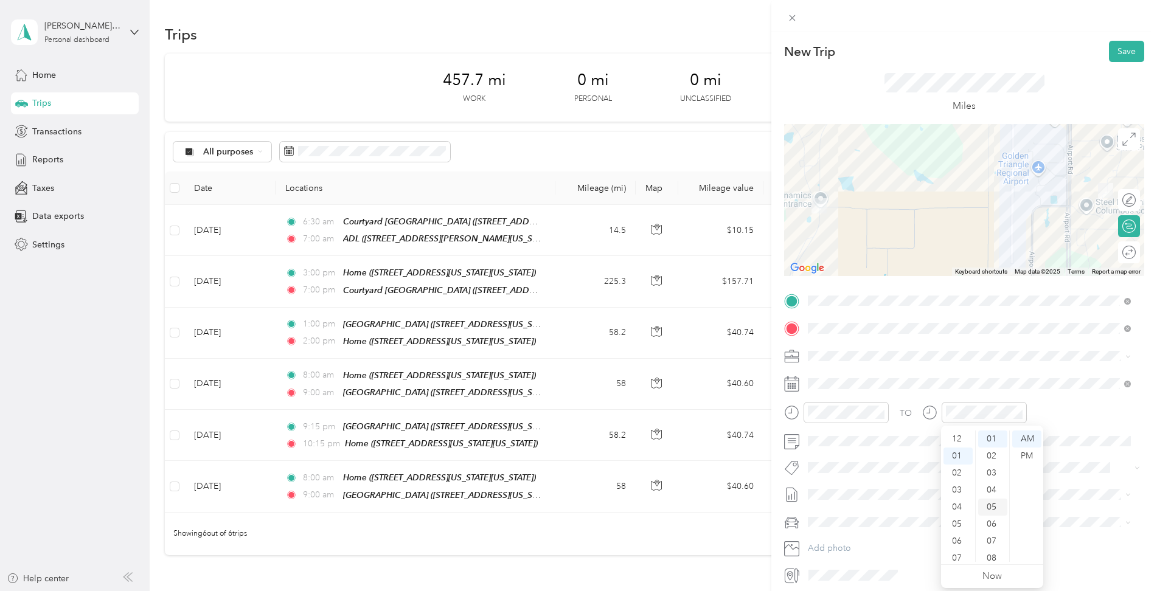
scroll to position [17, 0]
click at [993, 496] on div "15" at bounding box center [992, 495] width 29 height 17
click at [1028, 457] on div "PM" at bounding box center [1026, 456] width 29 height 17
click at [1117, 50] on button "Save" at bounding box center [1126, 51] width 35 height 21
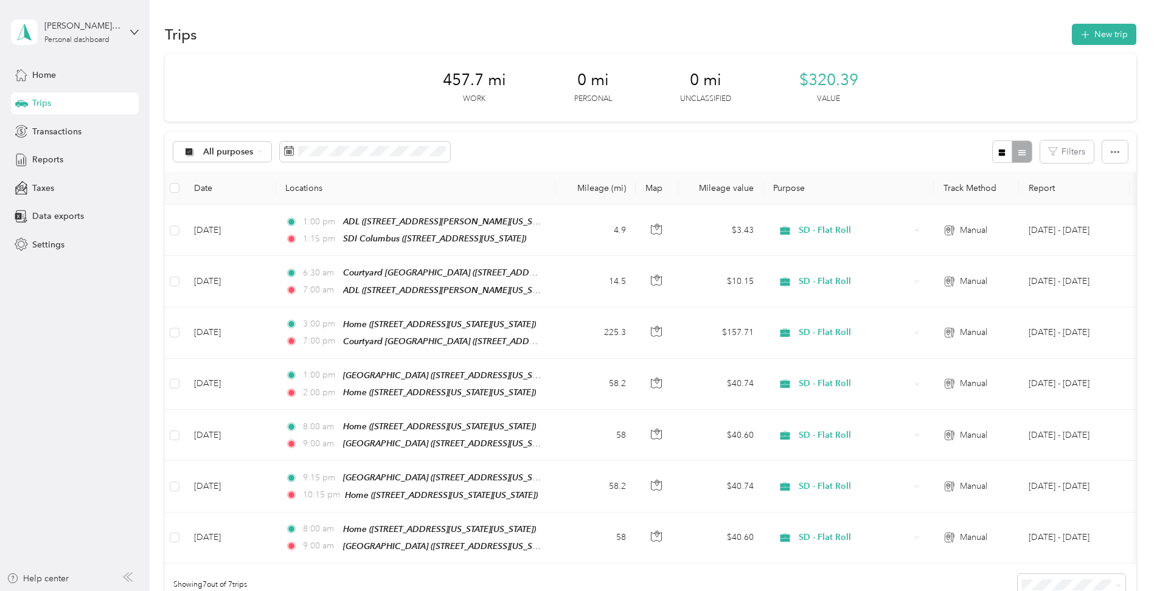
click at [1103, 45] on div "Trips New trip" at bounding box center [650, 34] width 971 height 26
click at [1106, 38] on button "New trip" at bounding box center [1104, 34] width 64 height 21
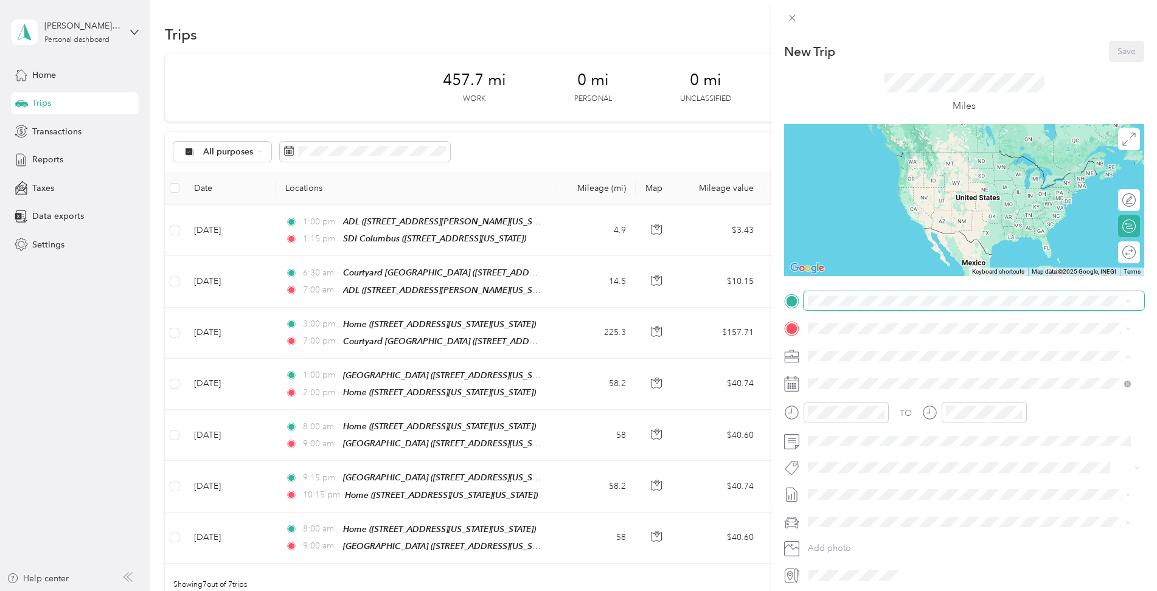
click at [839, 306] on span at bounding box center [973, 300] width 341 height 19
click at [861, 465] on strong "SDI Columbus" at bounding box center [859, 464] width 57 height 11
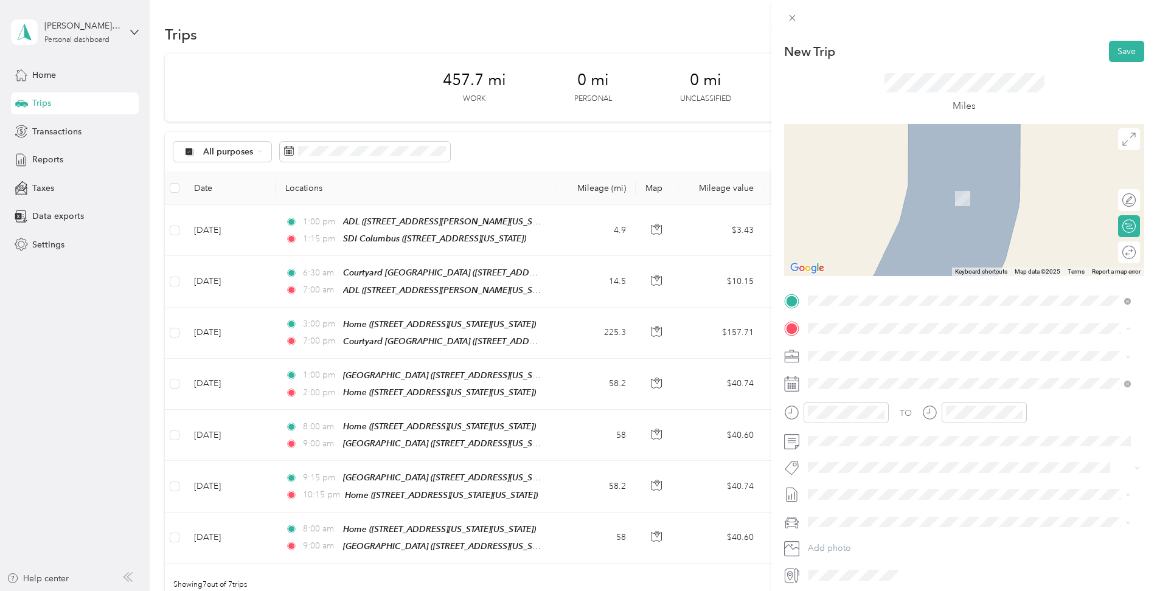
click at [856, 417] on div "Home" at bounding box center [914, 414] width 166 height 11
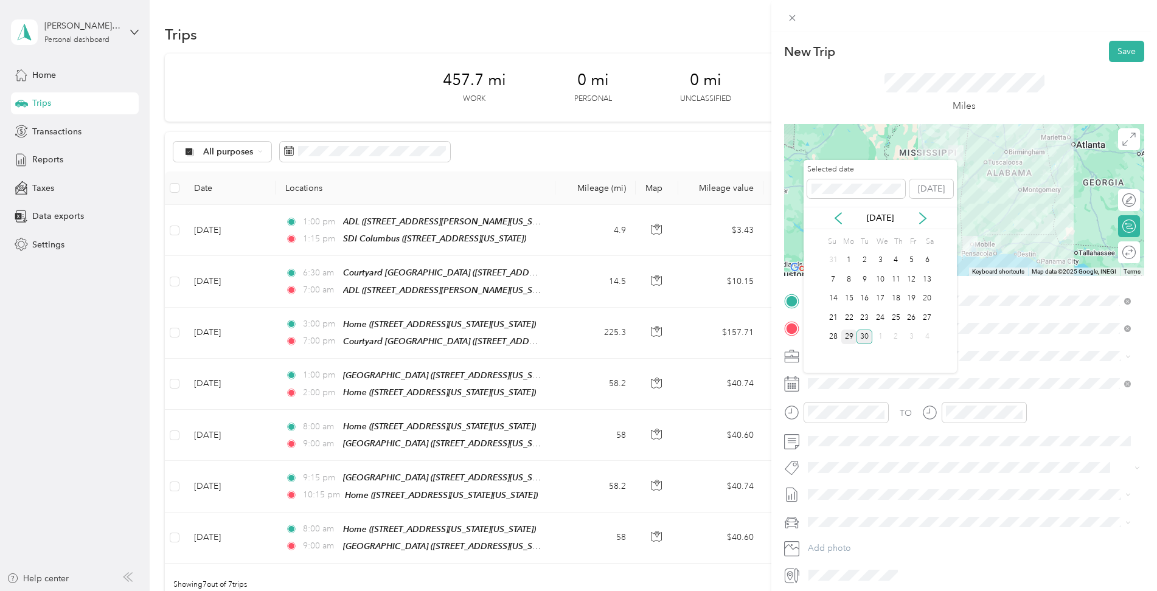
click at [847, 336] on div "29" at bounding box center [849, 337] width 16 height 15
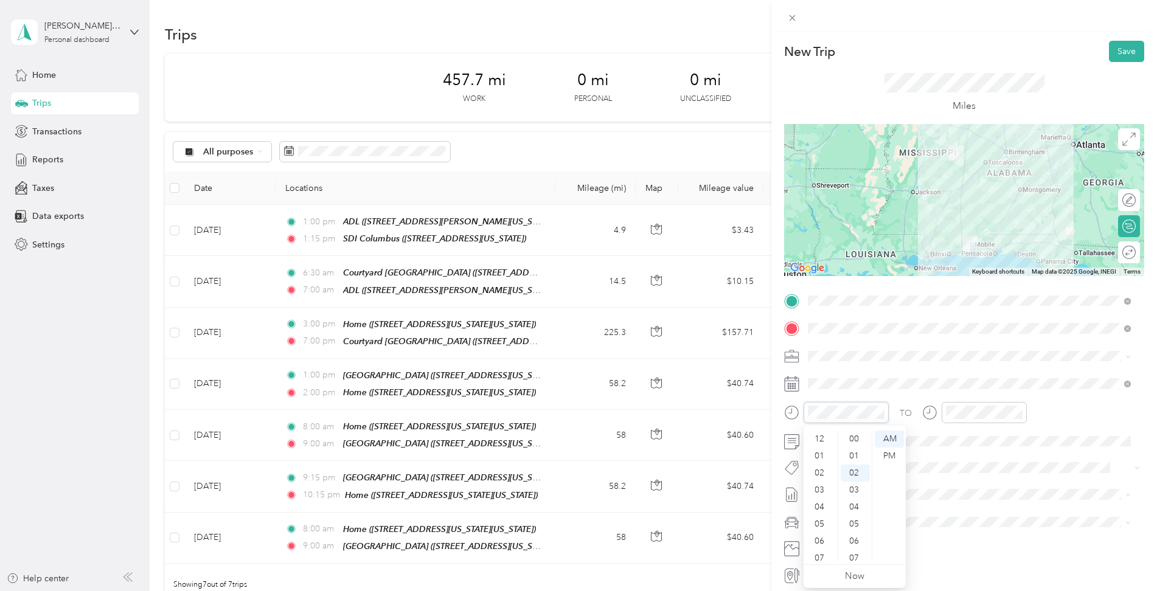
scroll to position [73, 0]
click at [819, 433] on div "04" at bounding box center [820, 434] width 29 height 17
click at [855, 502] on div "45" at bounding box center [854, 502] width 29 height 17
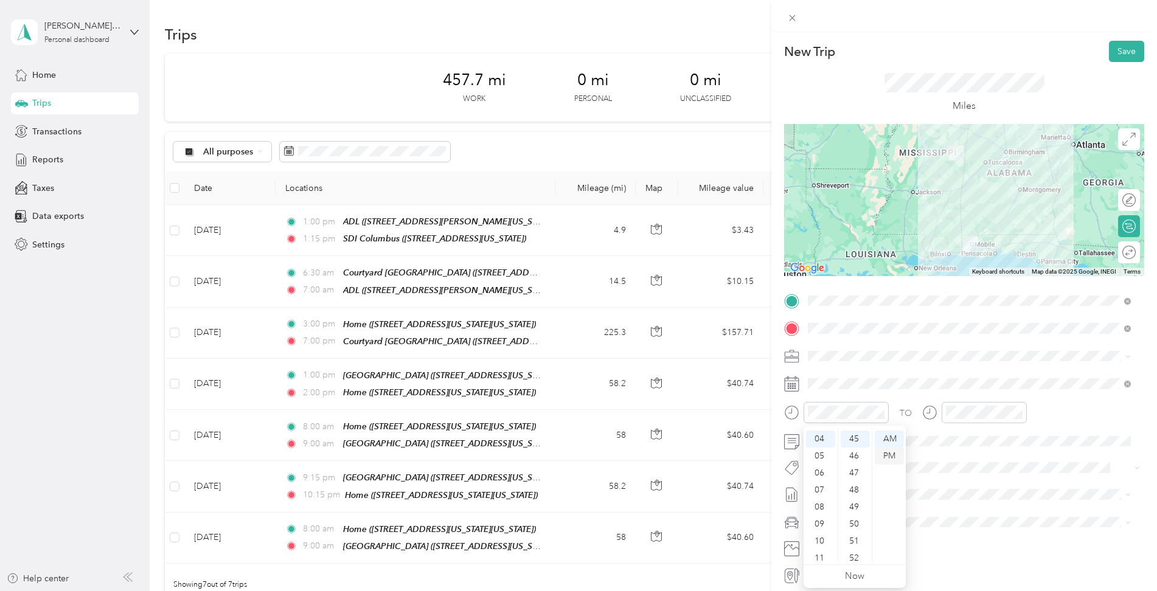
click at [888, 454] on div "PM" at bounding box center [889, 456] width 29 height 17
click at [961, 500] on div "08" at bounding box center [957, 502] width 29 height 17
click at [996, 490] on div "30" at bounding box center [992, 490] width 29 height 17
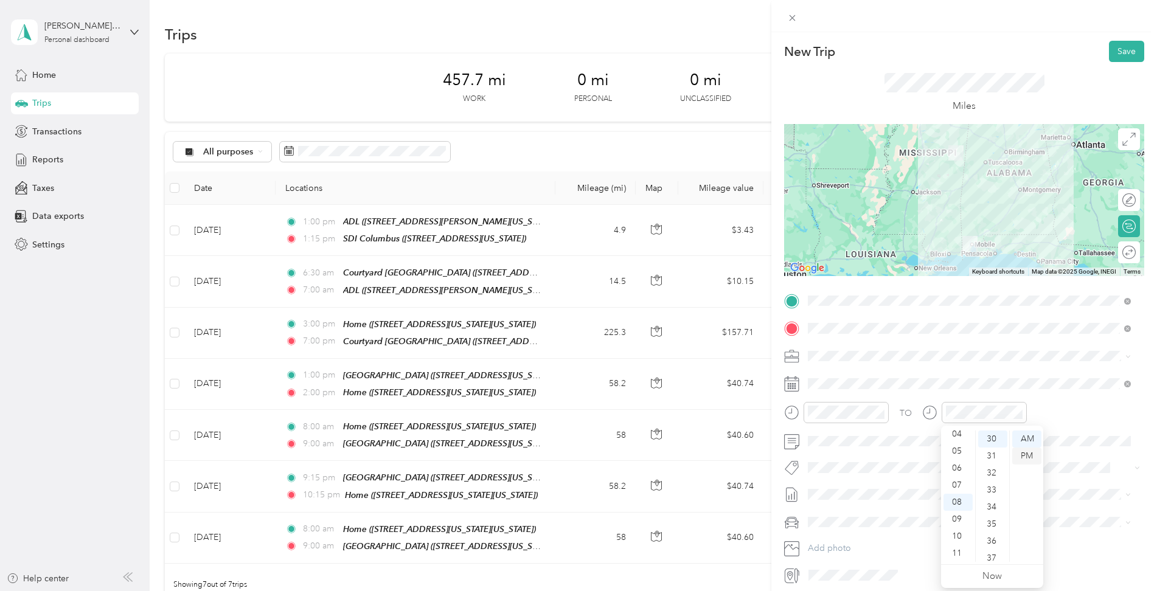
click at [1033, 455] on div "PM" at bounding box center [1026, 456] width 29 height 17
click at [992, 513] on div "45" at bounding box center [992, 512] width 29 height 17
click at [1026, 455] on div "PM" at bounding box center [1026, 456] width 29 height 17
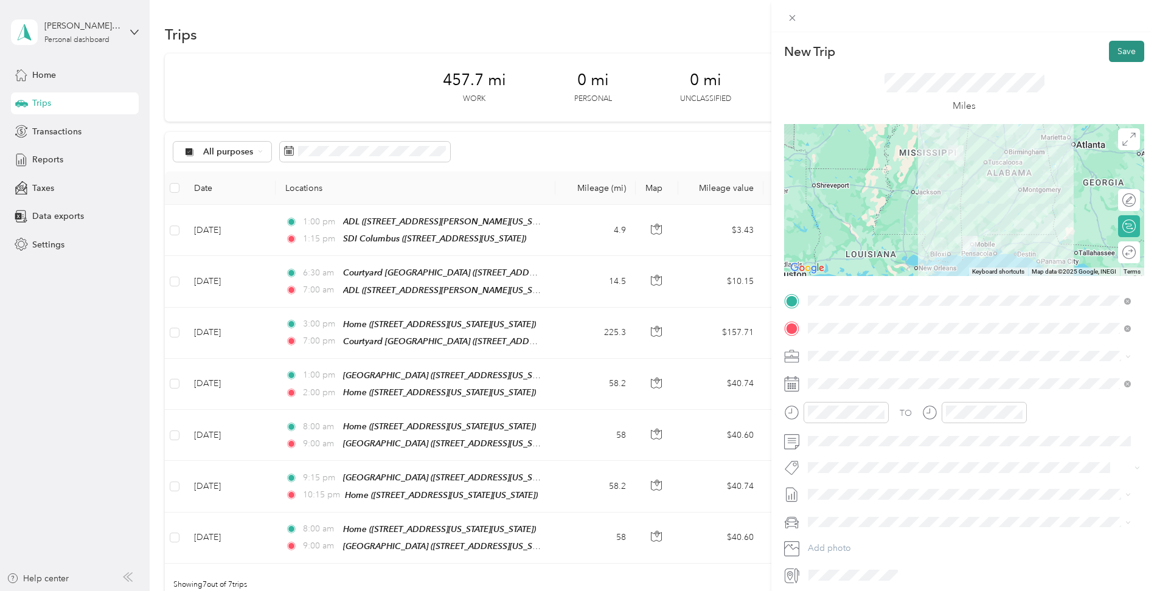
click at [1117, 52] on button "Save" at bounding box center [1126, 51] width 35 height 21
